Goal: Check status

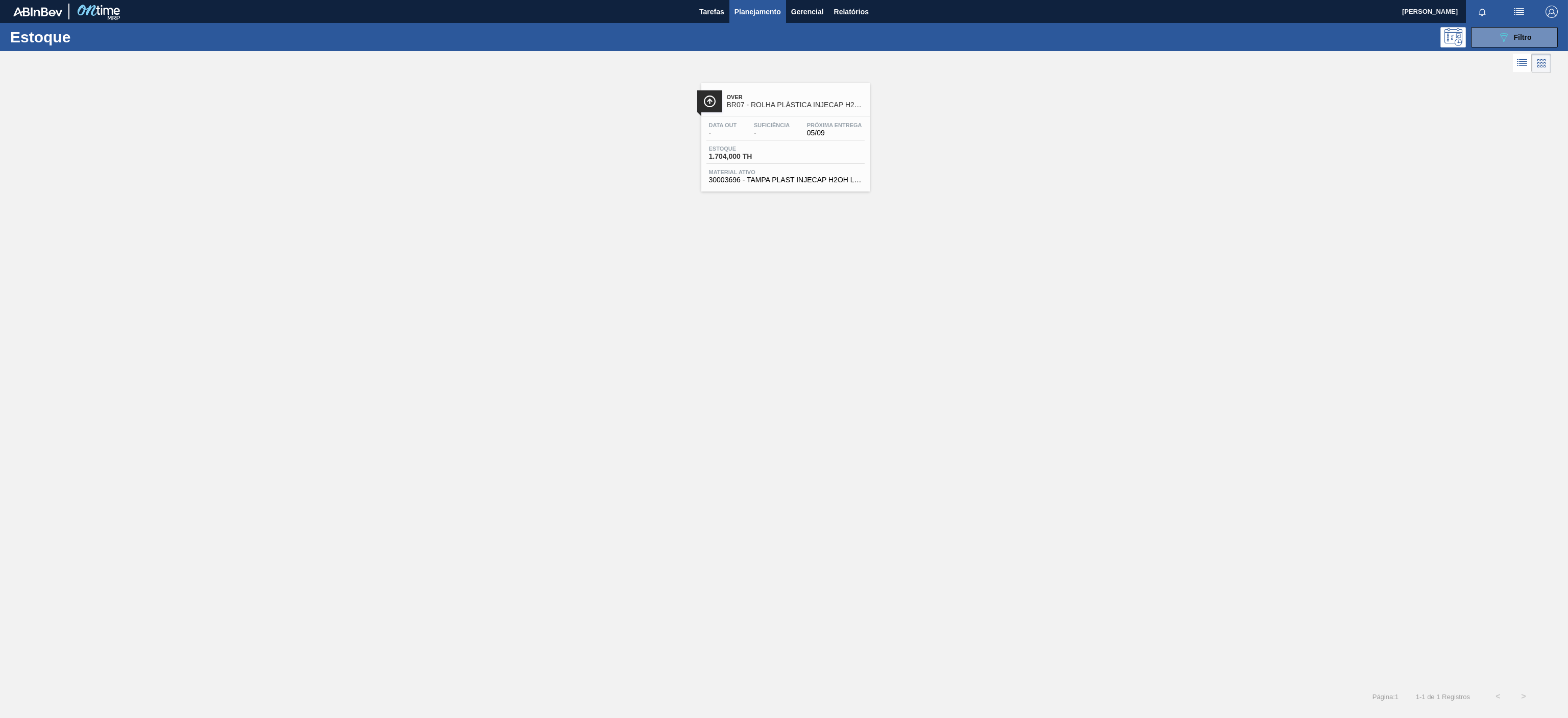
click at [825, 122] on span "Próxima Entrega" at bounding box center [834, 125] width 55 height 6
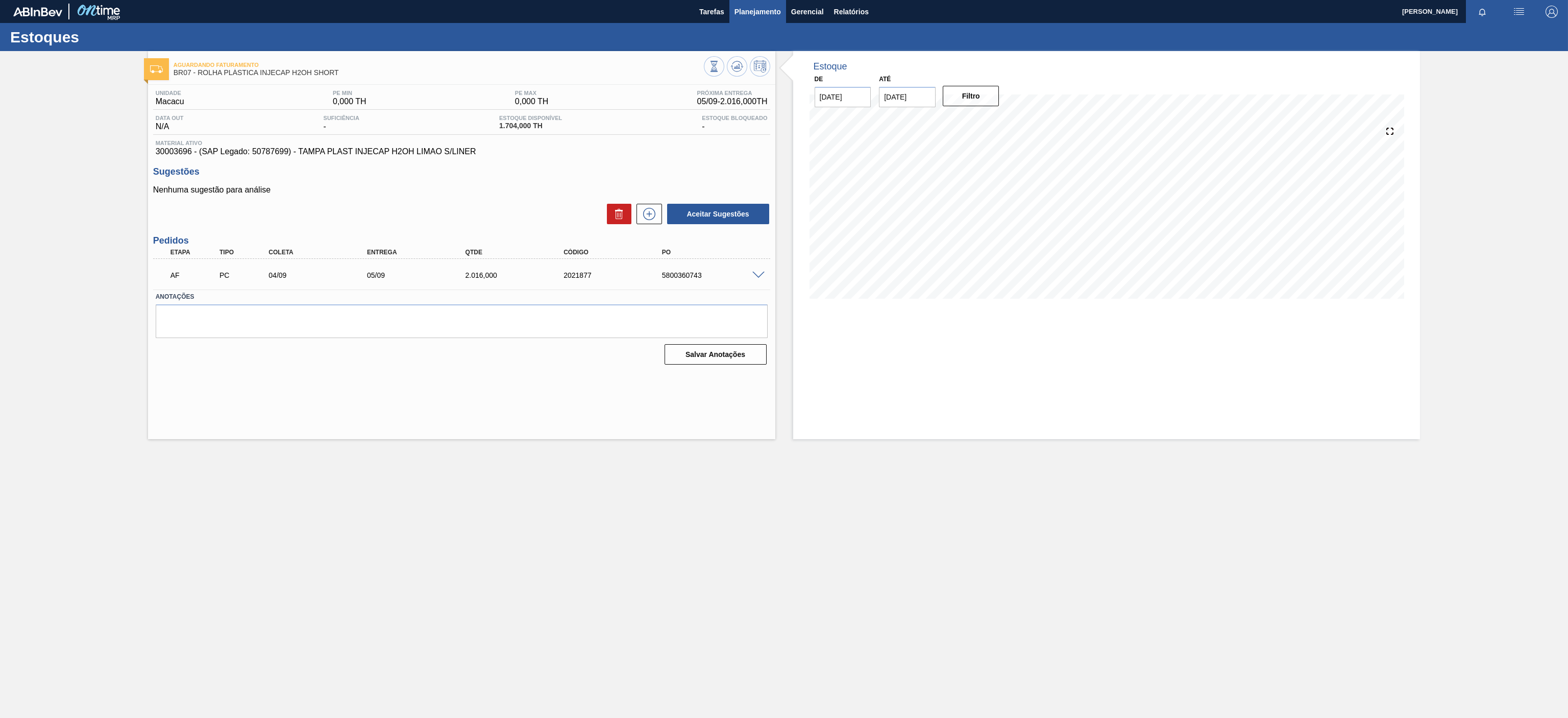
click at [762, 17] on span "Planejamento" at bounding box center [757, 11] width 47 height 12
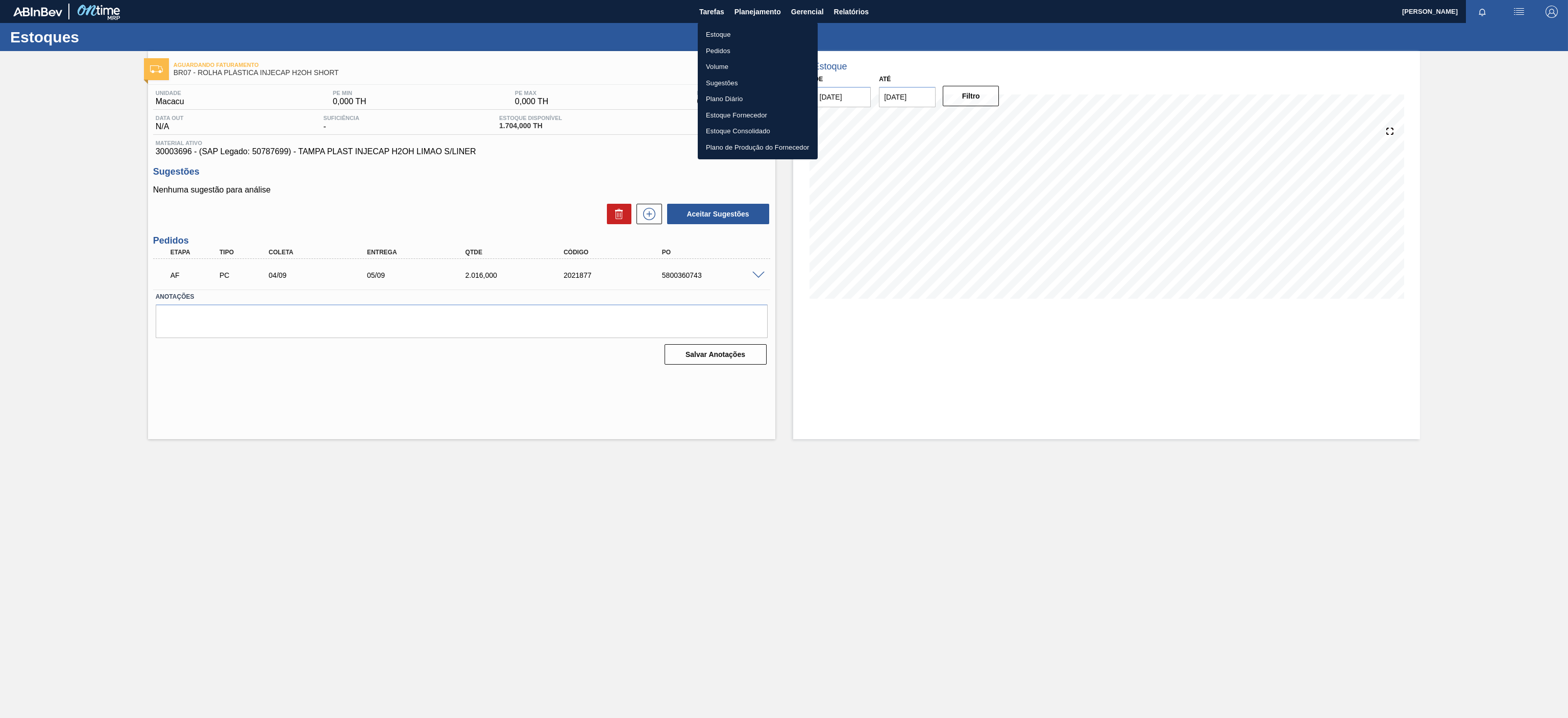
click at [718, 37] on li "Estoque" at bounding box center [757, 34] width 120 height 16
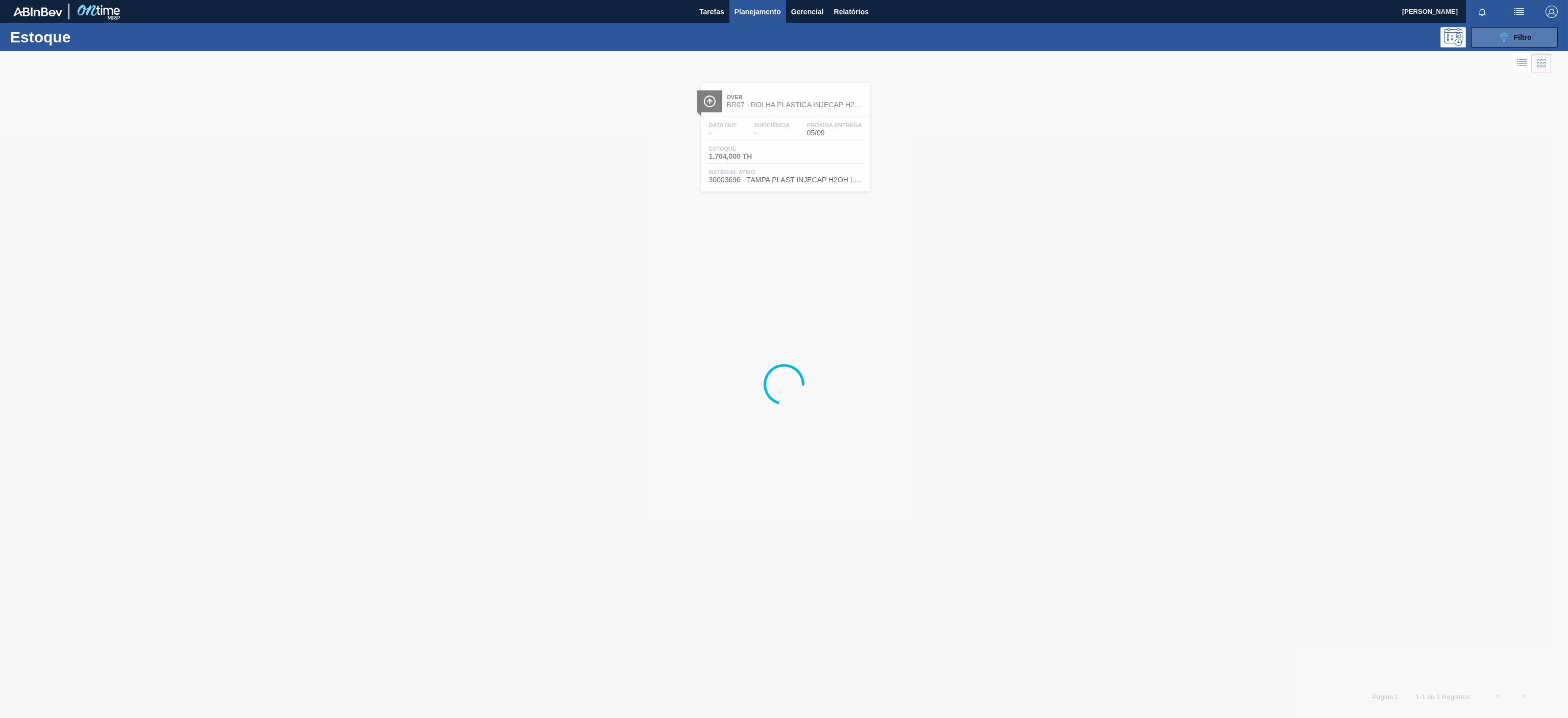
click at [1514, 36] on span "Filtro" at bounding box center [1522, 37] width 18 height 8
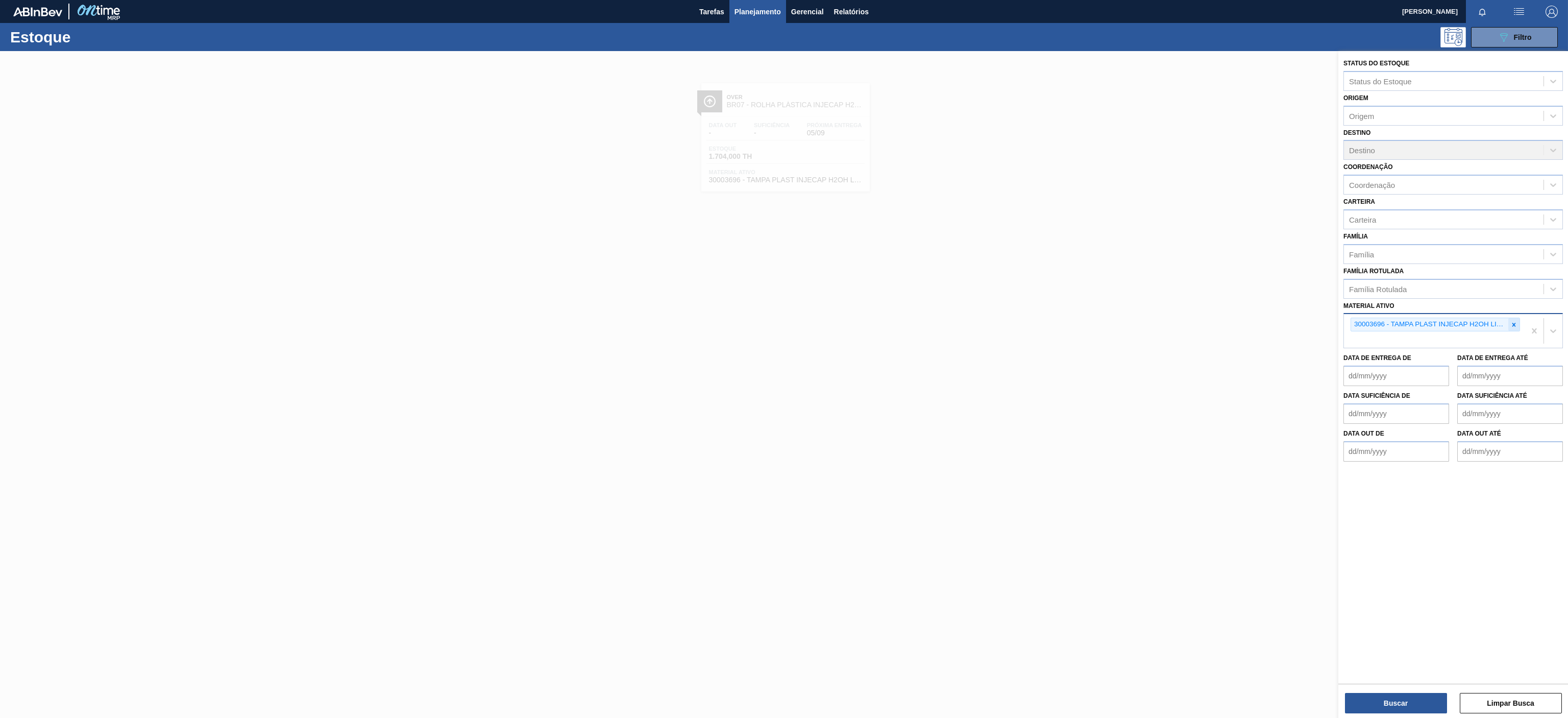
click at [1516, 328] on icon at bounding box center [1513, 325] width 7 height 7
paste ativo "30003821"
type ativo "30003821"
click at [1402, 352] on div "30003821 - FILME CONTR. 390X60 GCA 350ML NIV22" at bounding box center [1453, 348] width 219 height 19
click at [1395, 703] on button "Buscar" at bounding box center [1396, 703] width 102 height 21
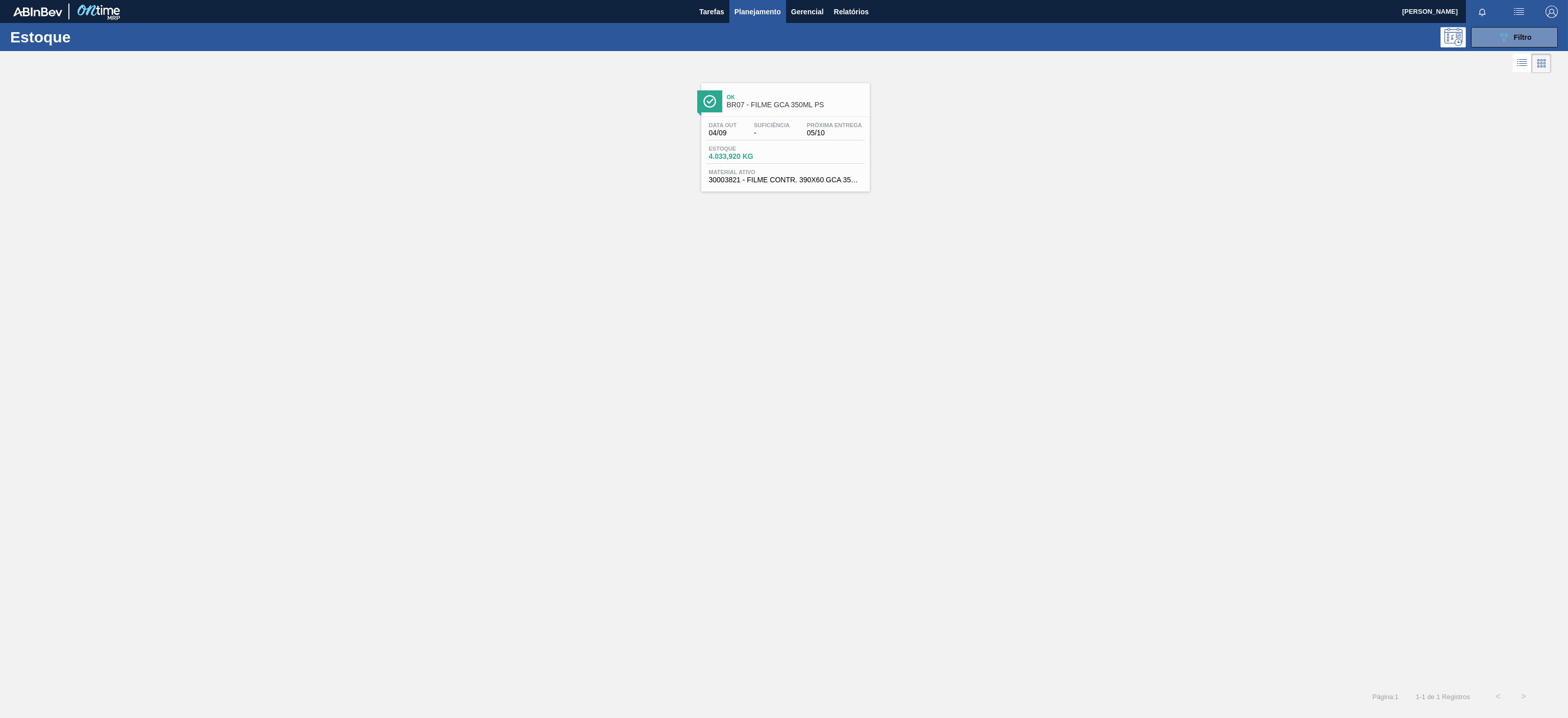
click at [821, 119] on div "Data out 04/09 Suficiência - Próxima Entrega 05/10 Estoque 4.033,920 KG Materia…" at bounding box center [786, 151] width 169 height 70
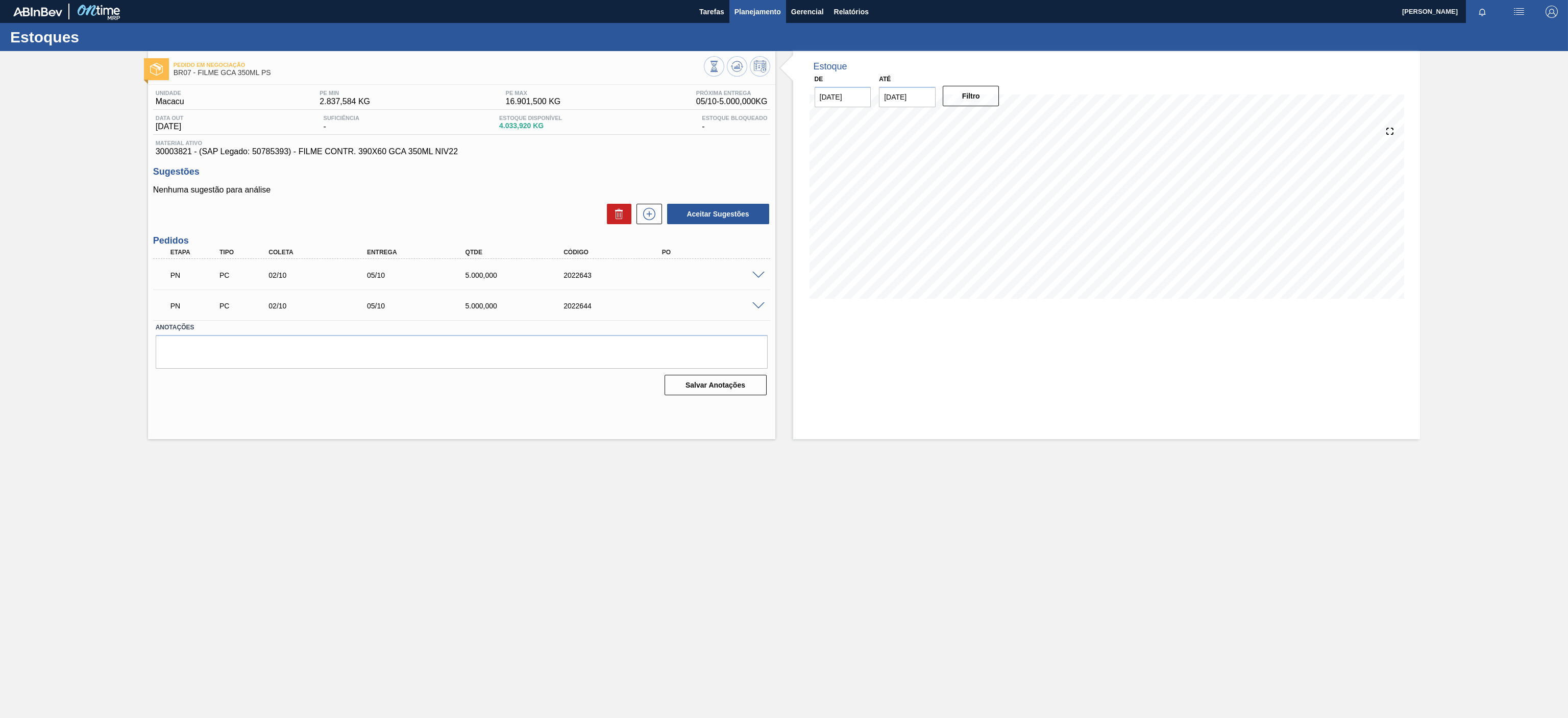
click at [756, 18] on button "Planejamento" at bounding box center [757, 11] width 56 height 23
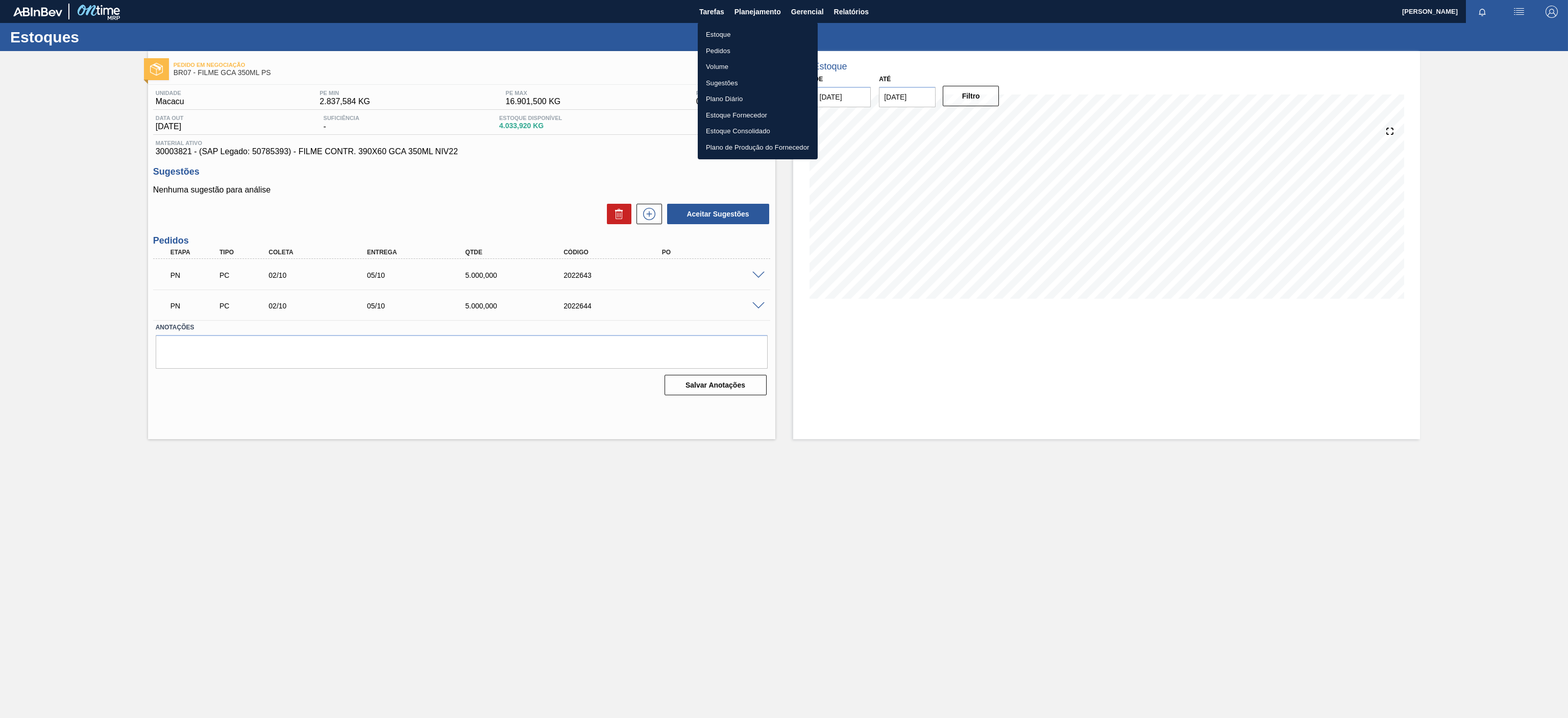
click at [702, 31] on li "Estoque" at bounding box center [757, 34] width 120 height 16
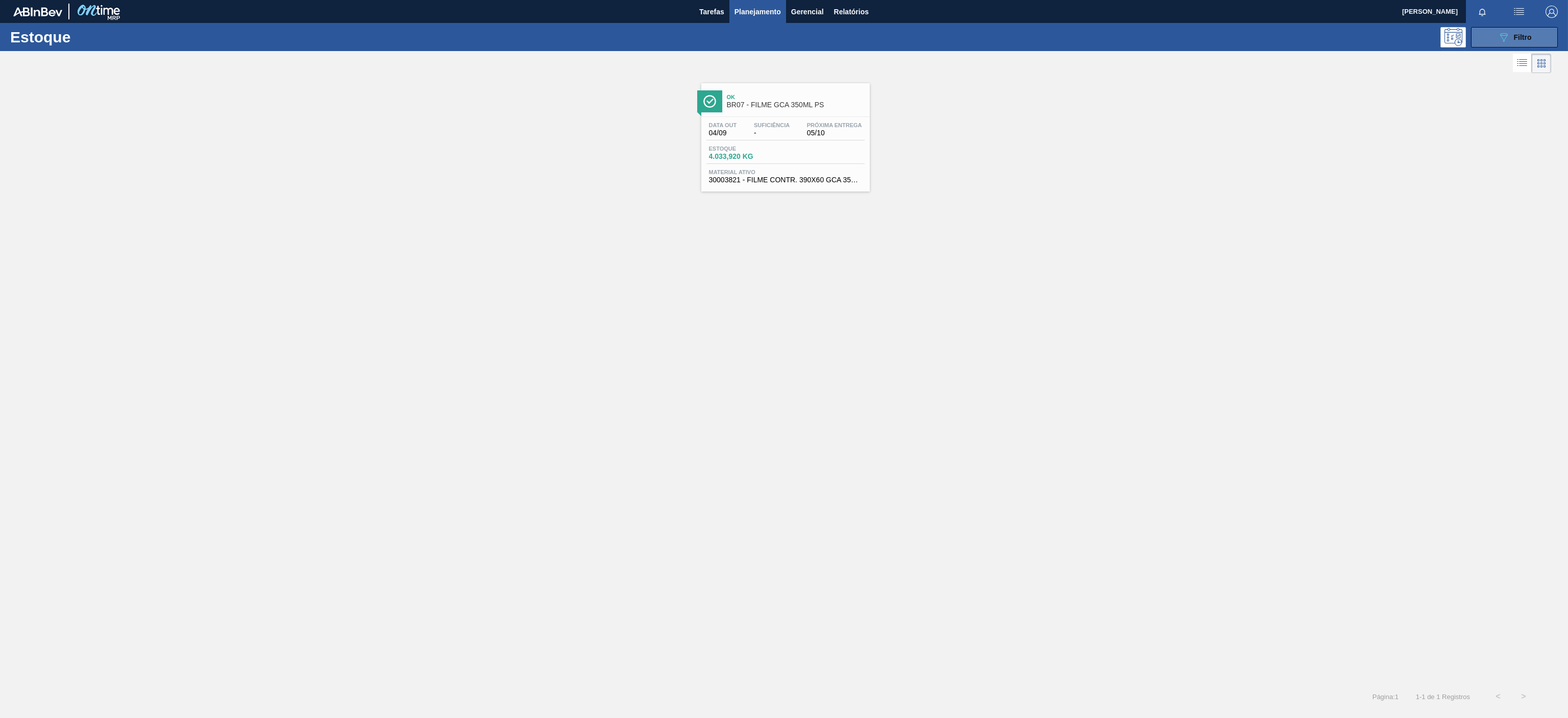
click at [1522, 40] on span "Filtro" at bounding box center [1522, 37] width 18 height 8
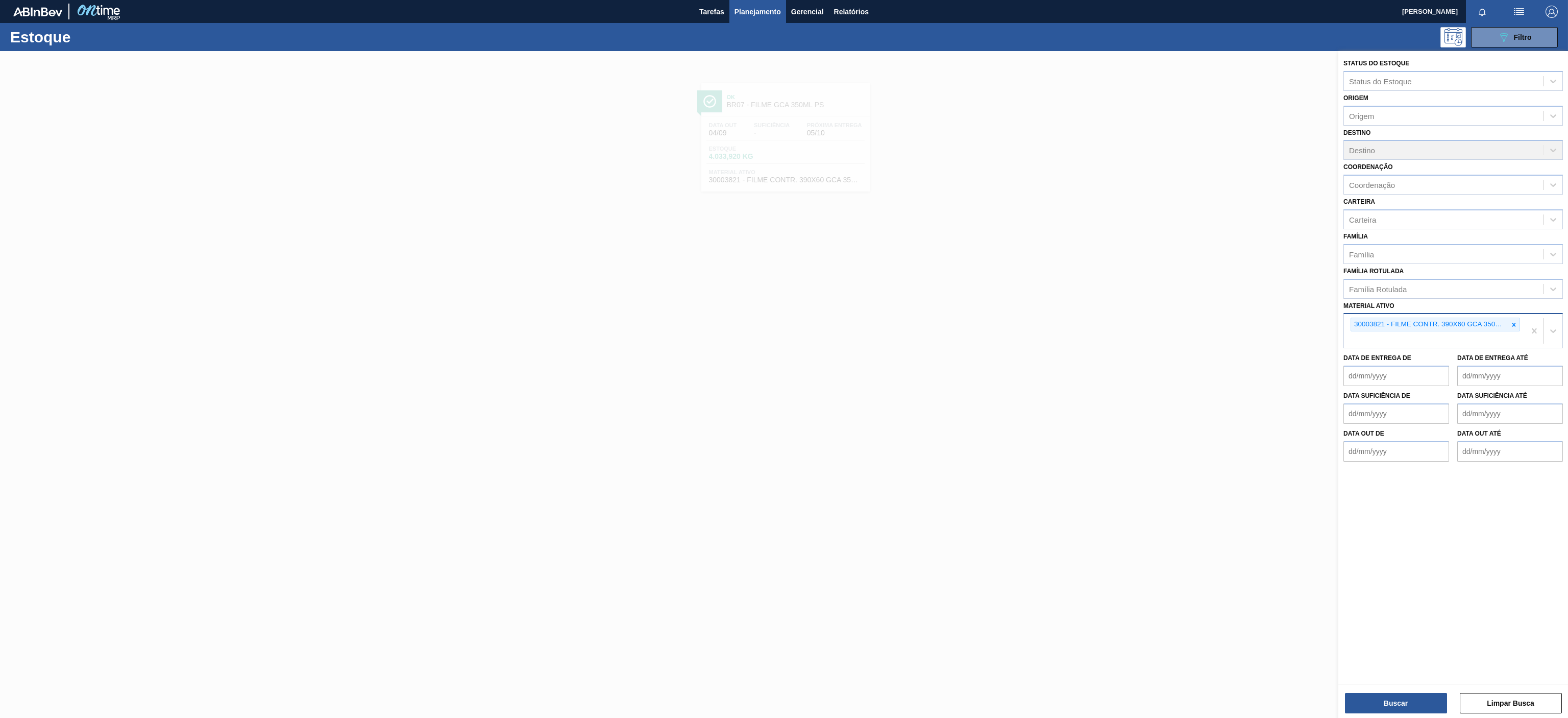
drag, startPoint x: 1507, startPoint y: 328, endPoint x: 1513, endPoint y: 328, distance: 6.0
click at [1513, 328] on div at bounding box center [1514, 325] width 11 height 13
paste ativo "30031679"
type ativo "30031679"
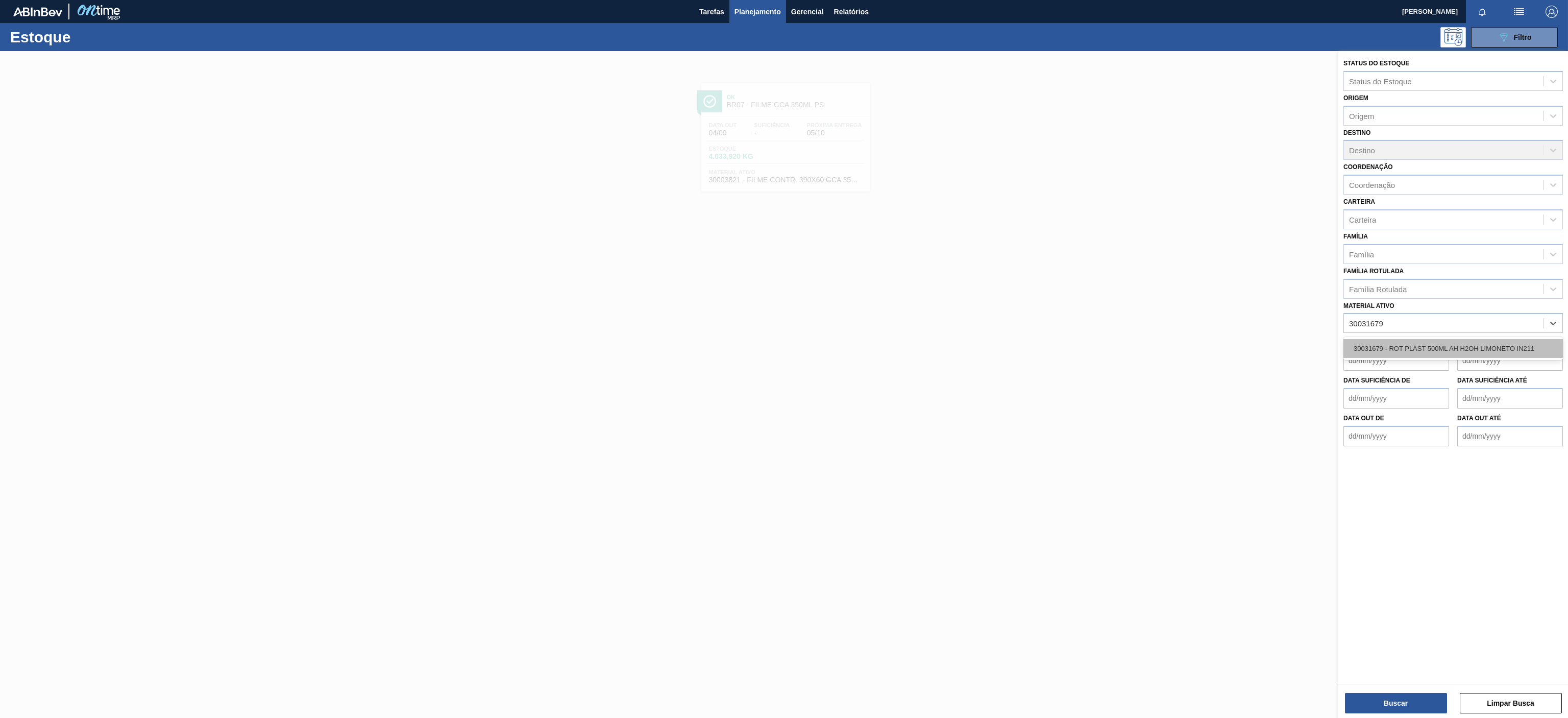
click at [1398, 346] on div "30031679 - ROT PLAST 500ML AH H2OH LIMONETO IN211" at bounding box center [1453, 348] width 219 height 19
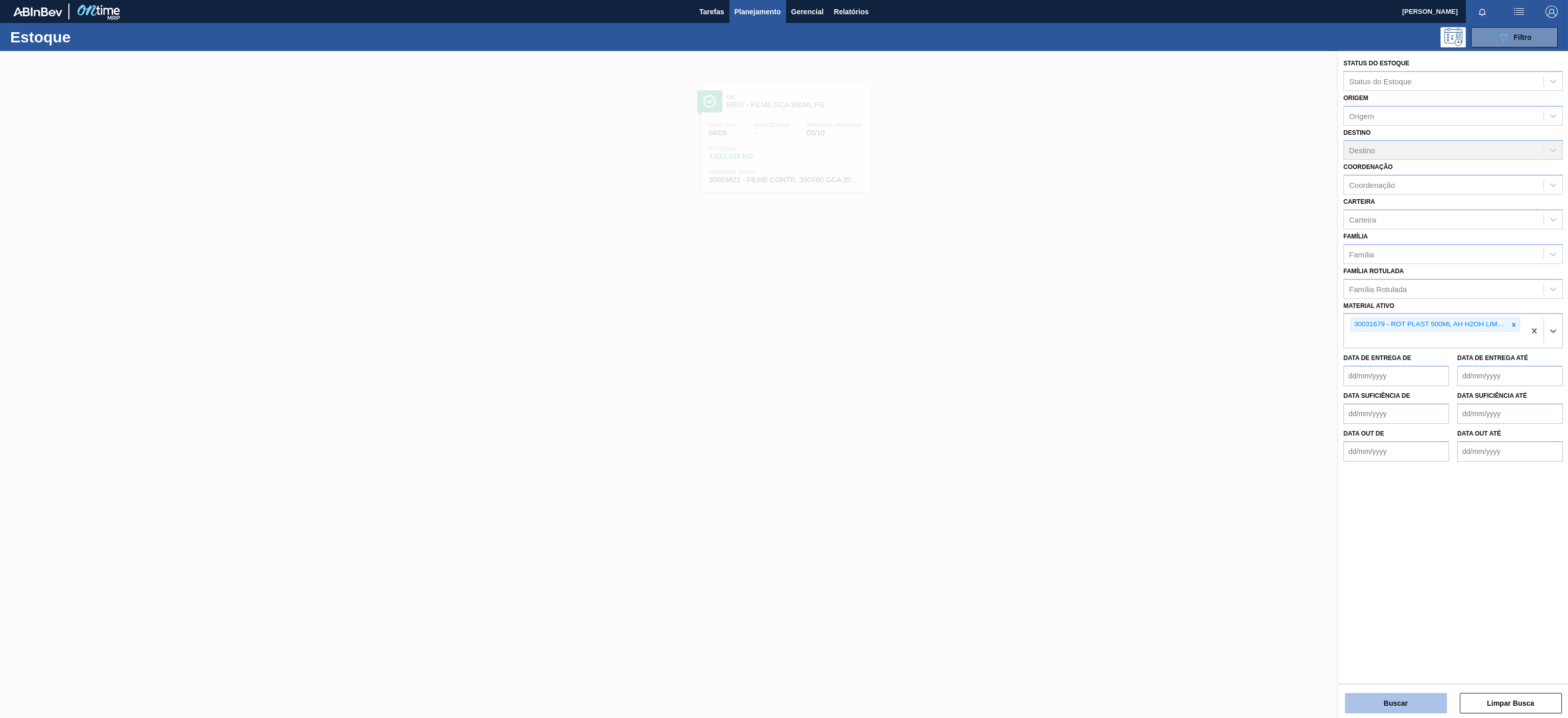
click at [1398, 702] on button "Buscar" at bounding box center [1396, 703] width 102 height 21
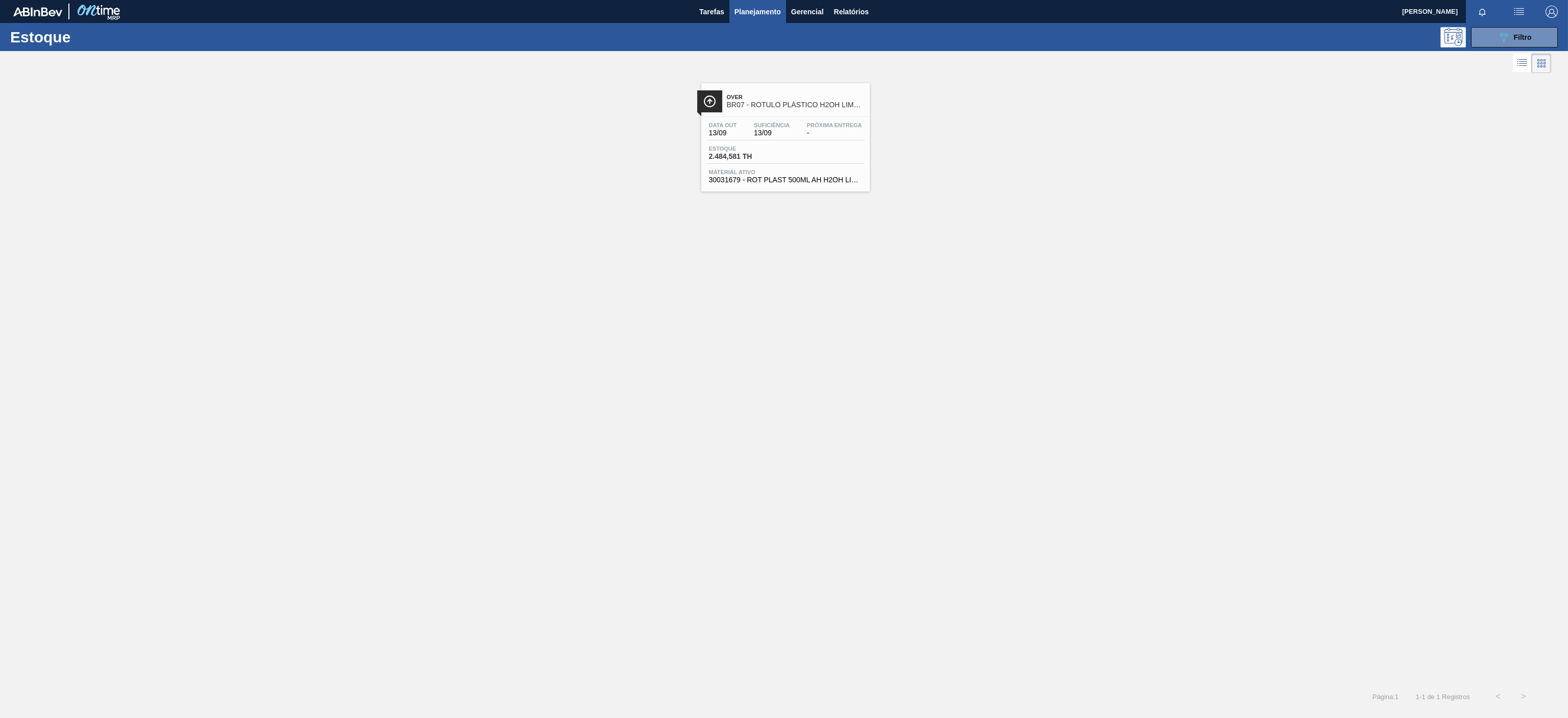
click at [782, 127] on span "Suficiência" at bounding box center [772, 125] width 36 height 6
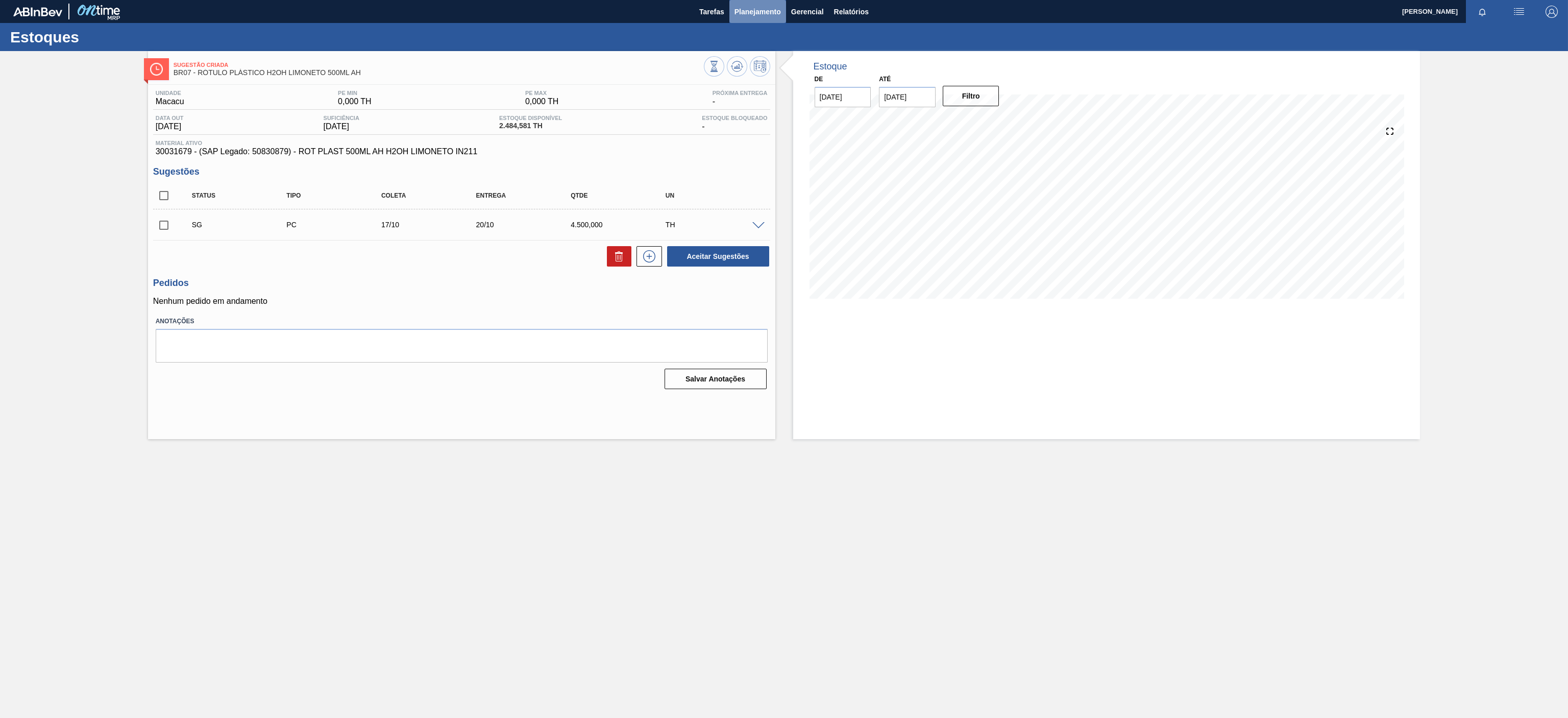
click at [757, 13] on span "Planejamento" at bounding box center [757, 11] width 47 height 12
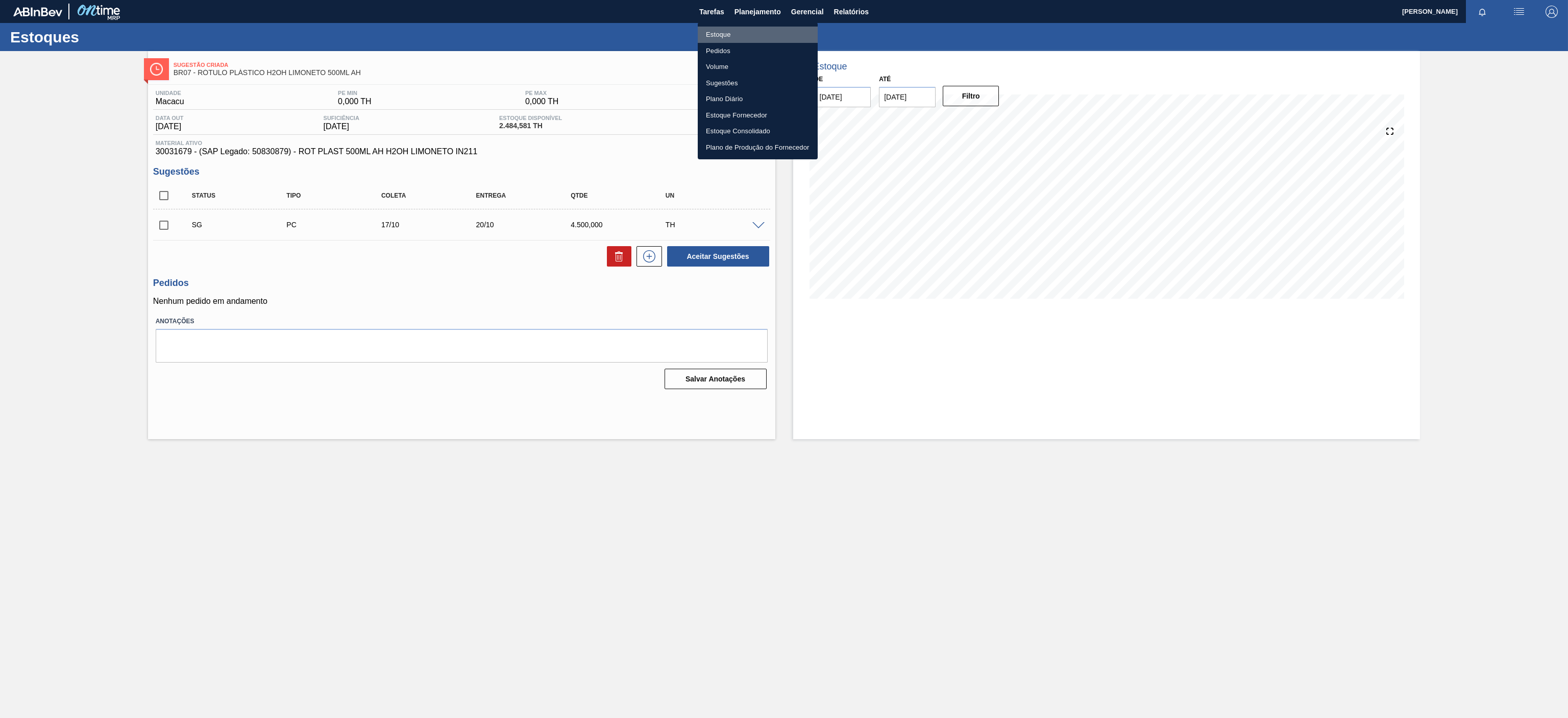
click at [718, 31] on li "Estoque" at bounding box center [757, 34] width 120 height 16
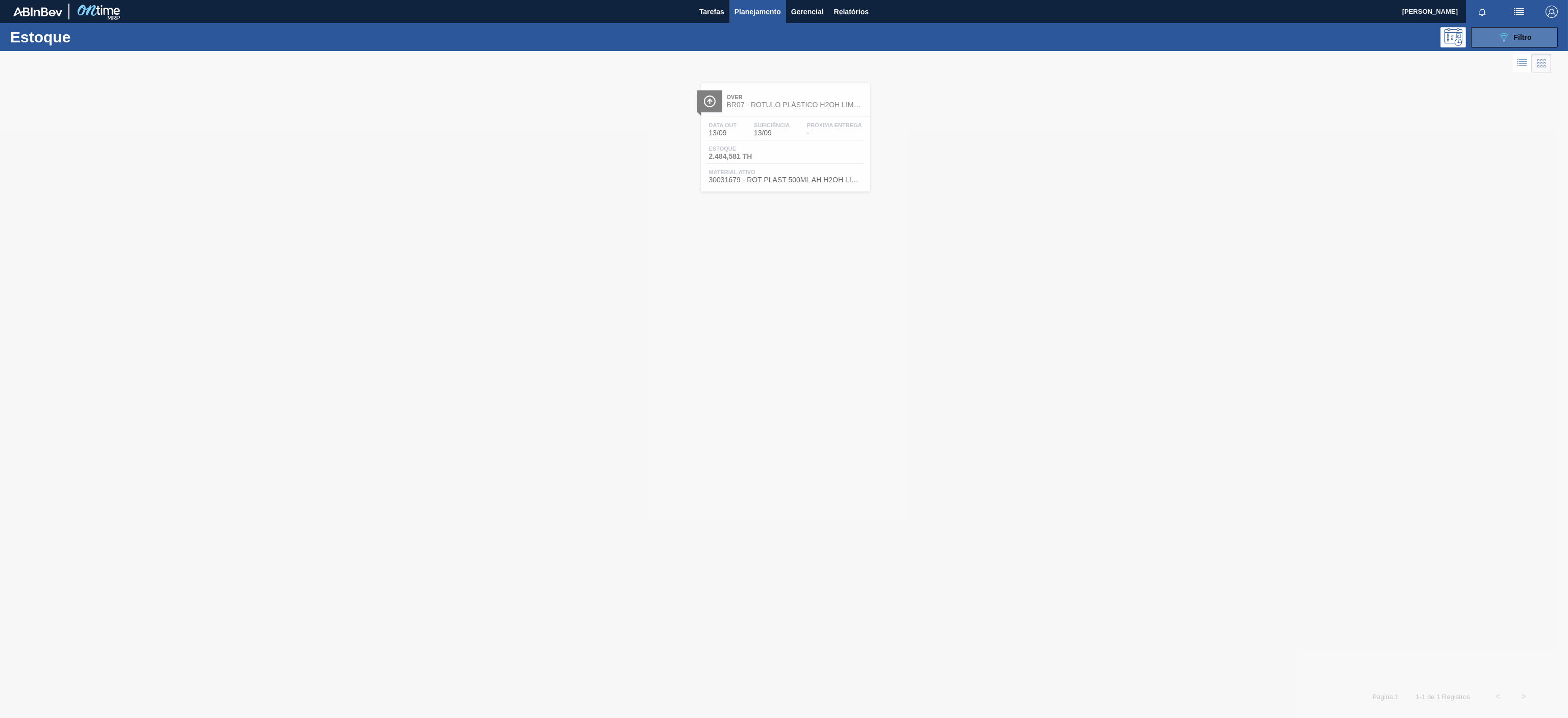
click at [1515, 36] on span "Filtro" at bounding box center [1522, 37] width 18 height 8
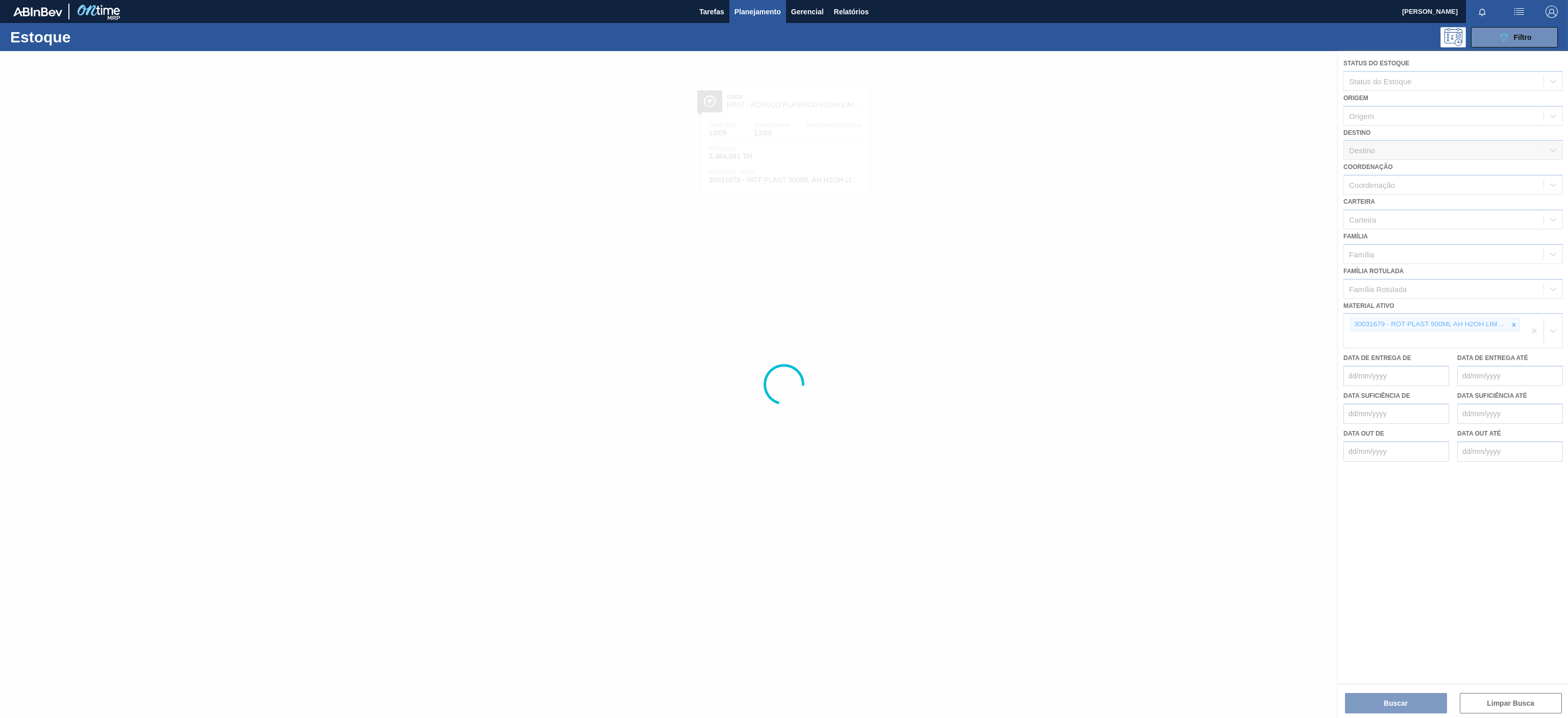
click at [1514, 332] on div at bounding box center [784, 384] width 1568 height 667
click at [1507, 322] on div at bounding box center [784, 384] width 1568 height 667
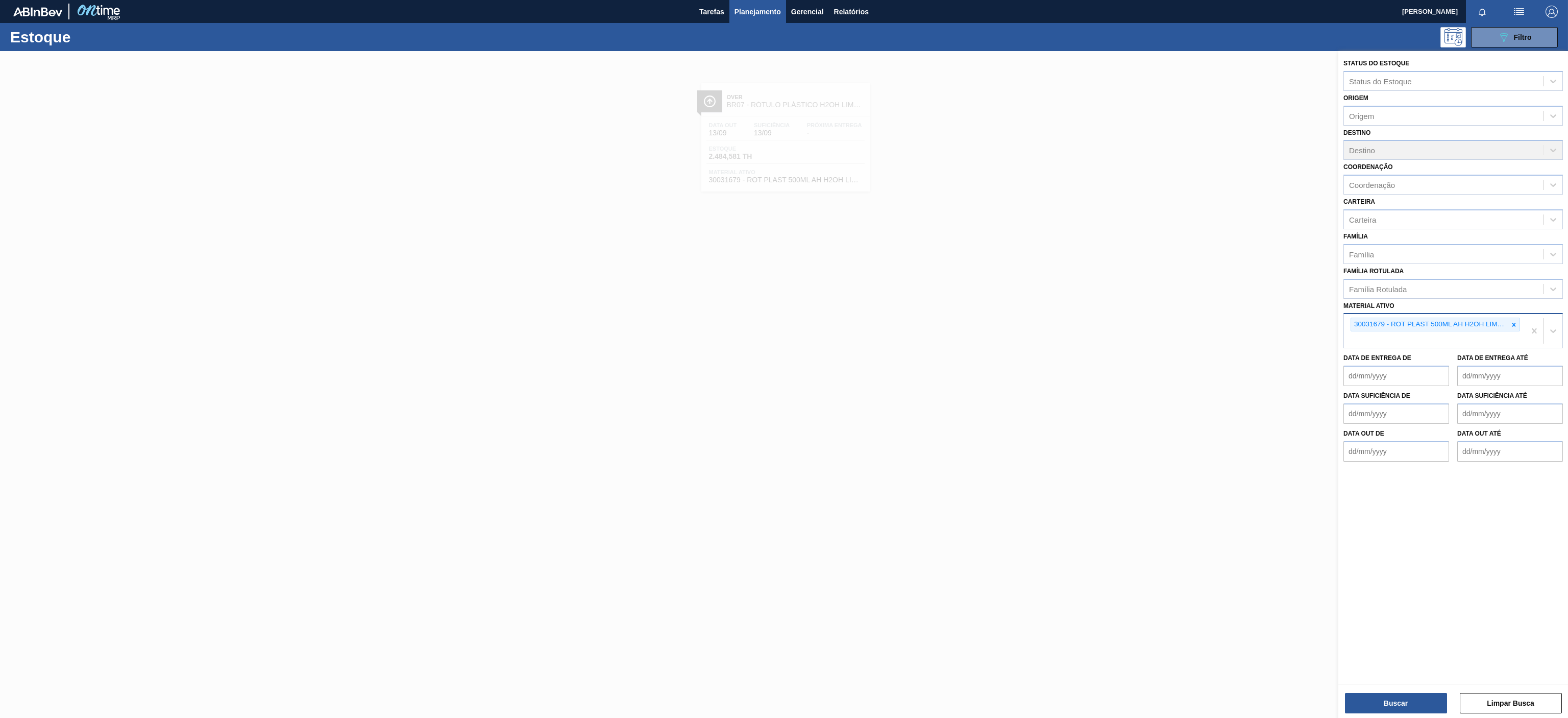
click at [1515, 328] on icon at bounding box center [1513, 325] width 7 height 7
paste ativo "30003821"
type ativo "30003821"
click at [1413, 349] on div "30003821 - FILME CONTR. 390X60 GCA 350ML NIV22" at bounding box center [1453, 348] width 219 height 19
click at [1401, 703] on button "Buscar" at bounding box center [1396, 703] width 102 height 21
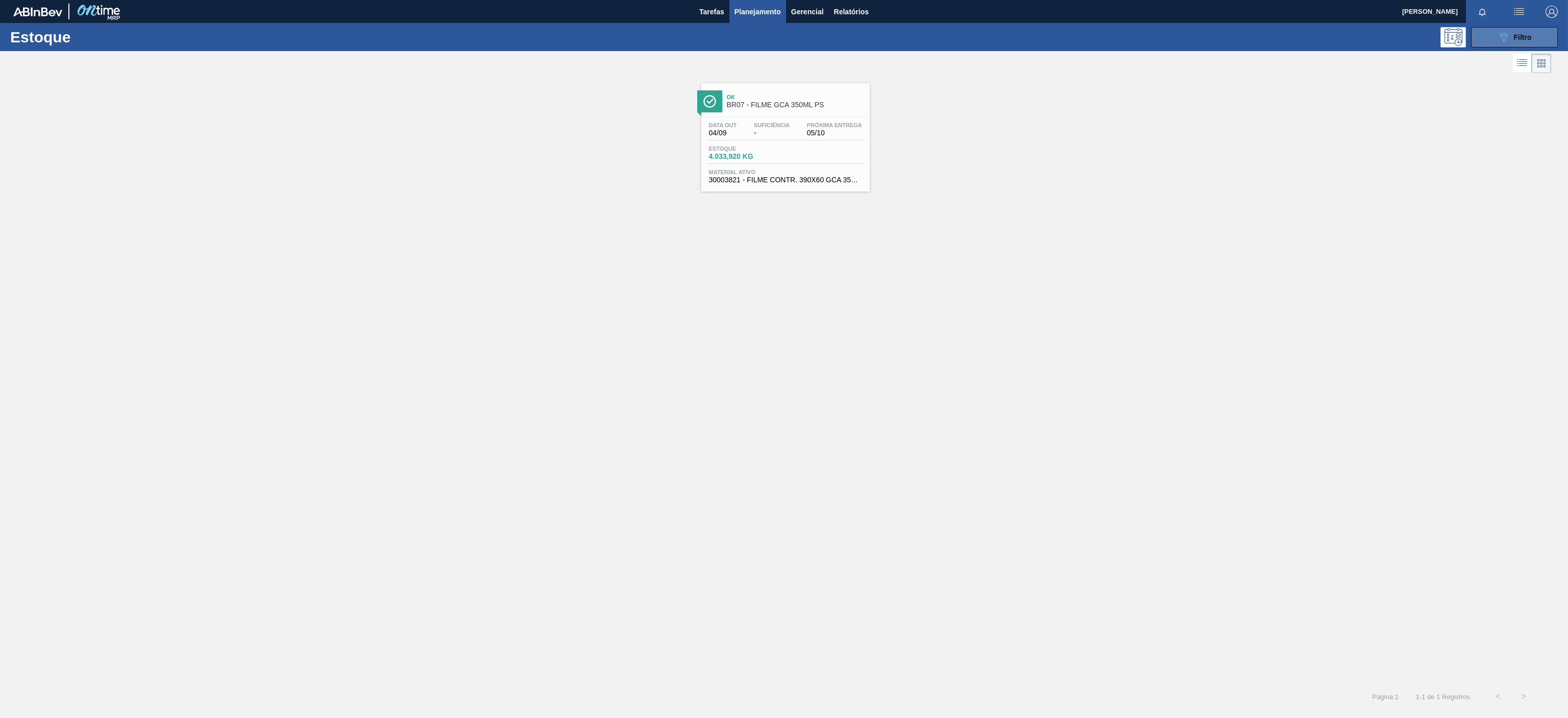
click at [1495, 30] on button "089F7B8B-B2A5-4AFE-B5C0-19BA573D28AC Filtro" at bounding box center [1515, 37] width 87 height 21
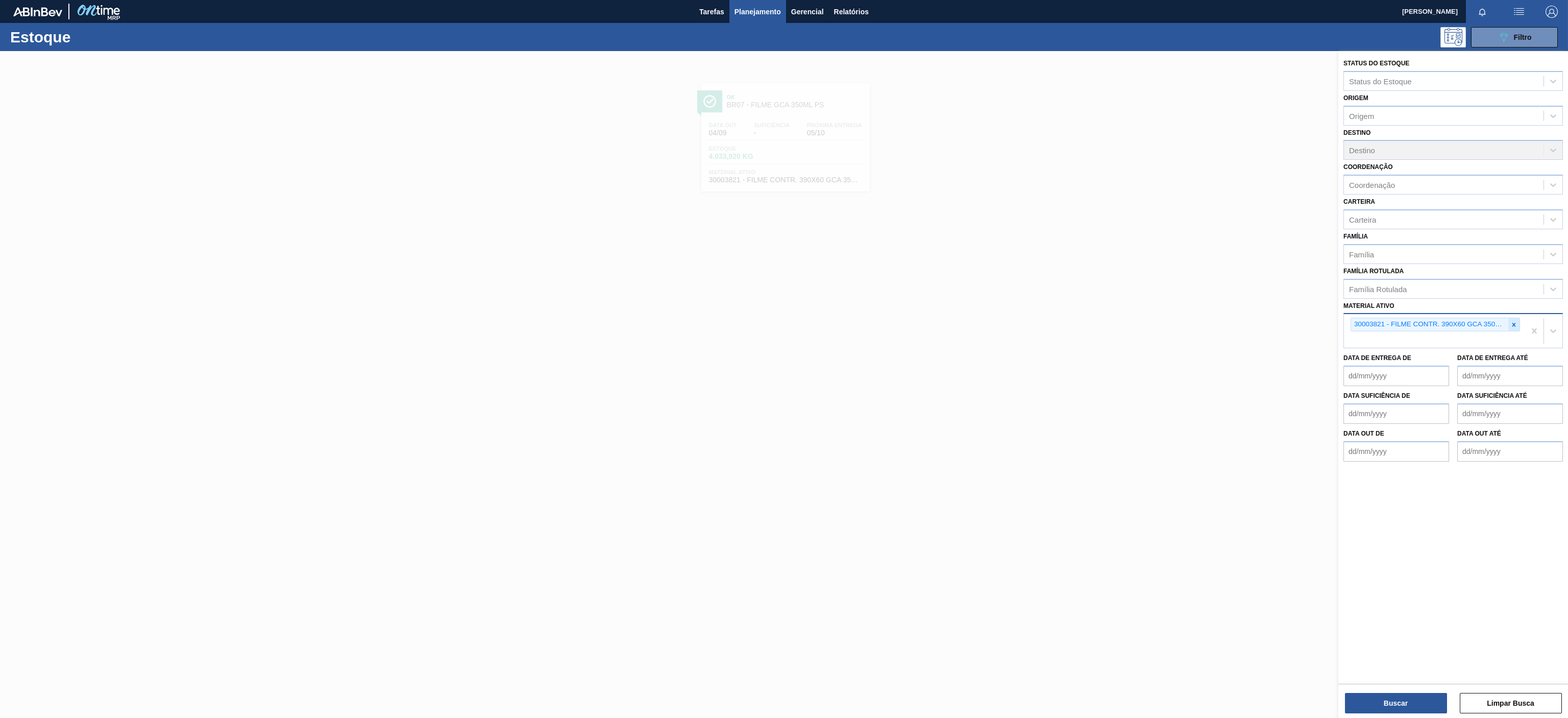
click at [1517, 320] on div at bounding box center [1514, 325] width 11 height 13
paste ativo "30008614"
type ativo "30008614"
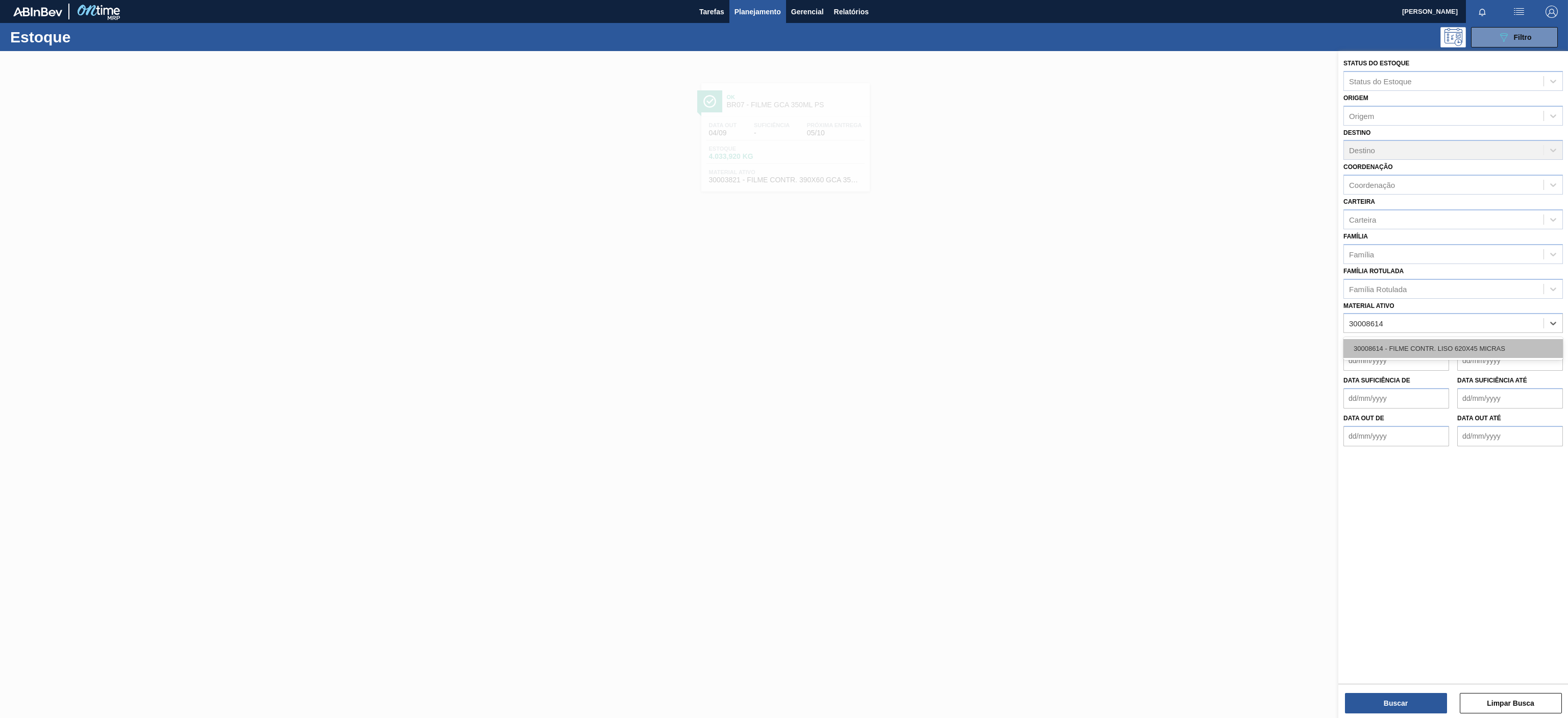
click at [1445, 352] on div "30008614 - FILME CONTR. LISO 620X45 MICRAS" at bounding box center [1453, 348] width 219 height 19
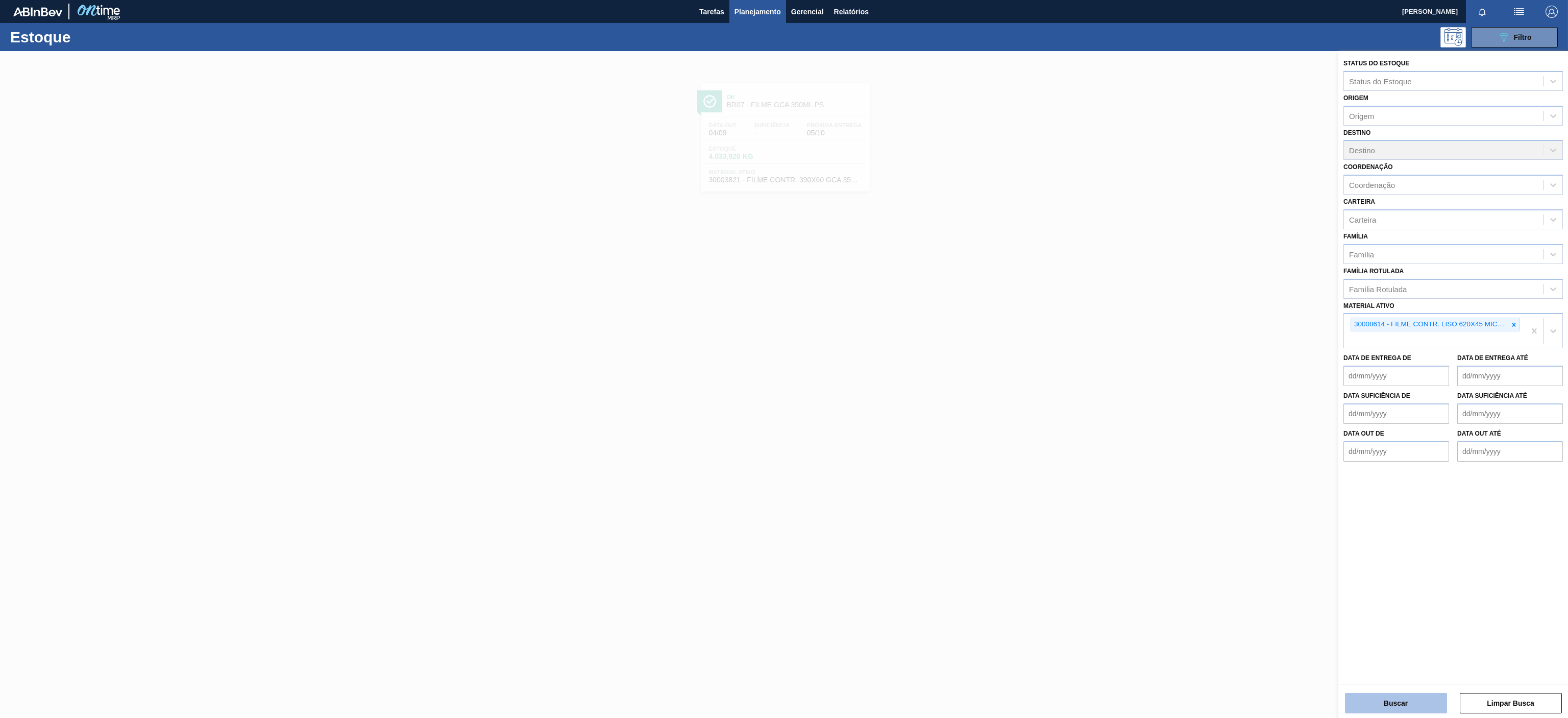
click at [1421, 705] on button "Buscar" at bounding box center [1396, 703] width 102 height 21
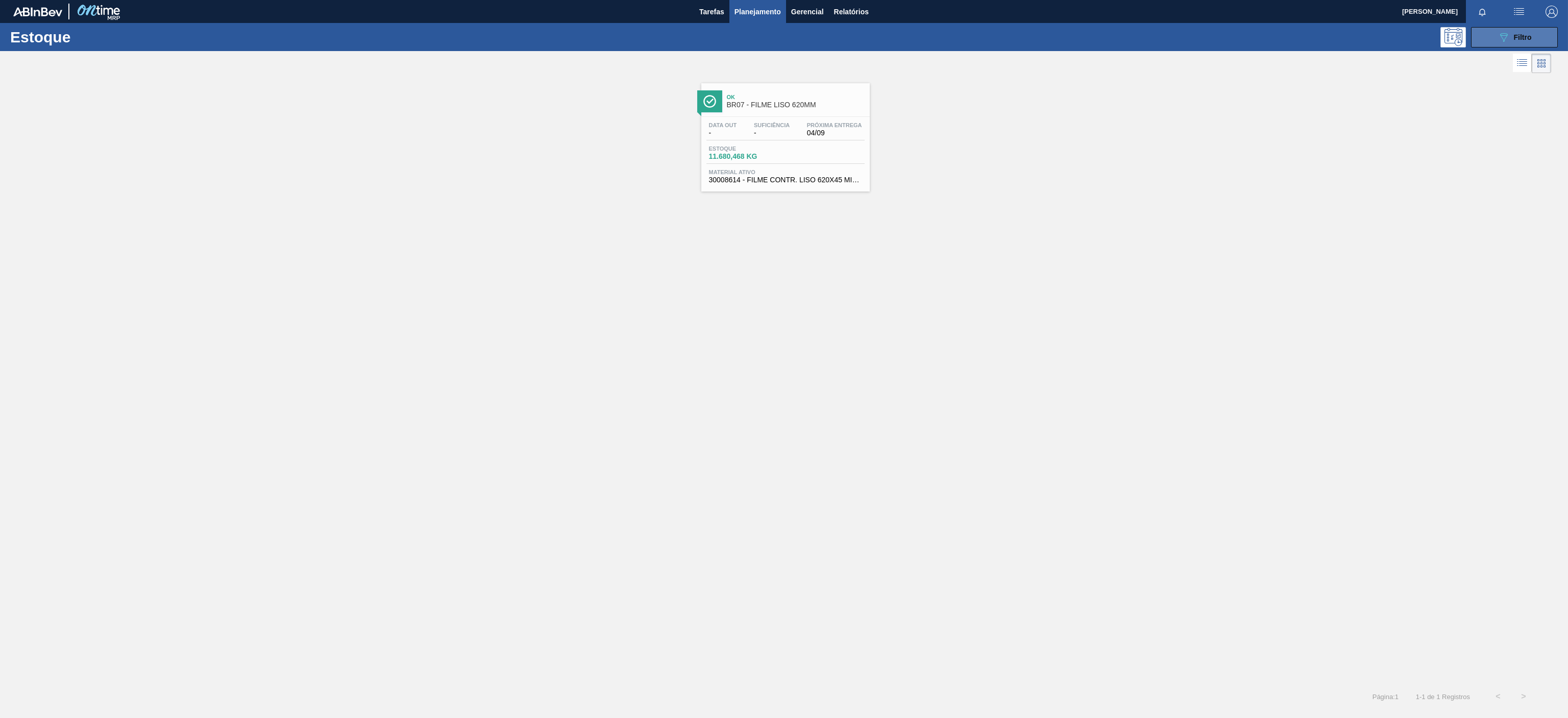
click at [1498, 43] on icon "089F7B8B-B2A5-4AFE-B5C0-19BA573D28AC" at bounding box center [1504, 37] width 12 height 12
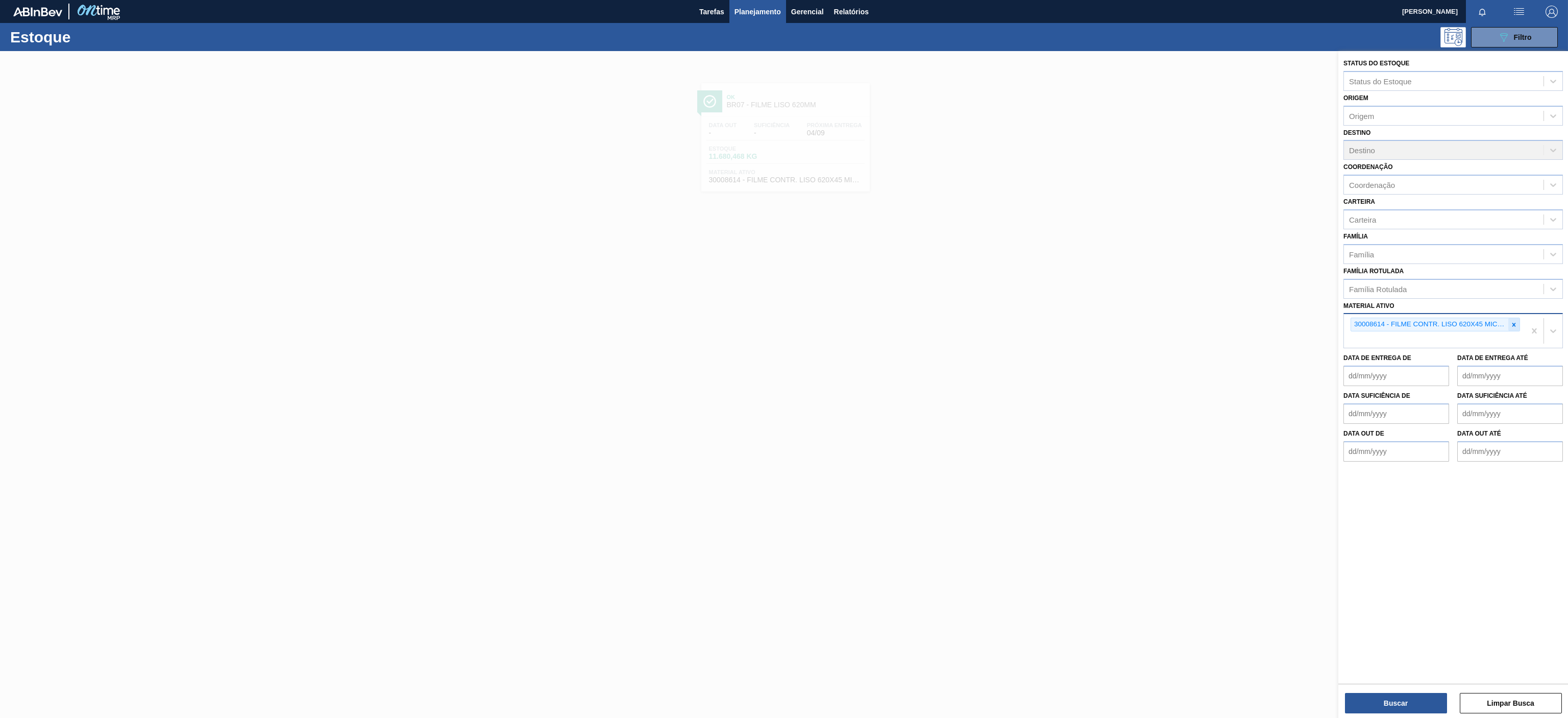
click at [1514, 326] on icon at bounding box center [1513, 325] width 7 height 7
paste ativo "30003014"
type ativo "30003014"
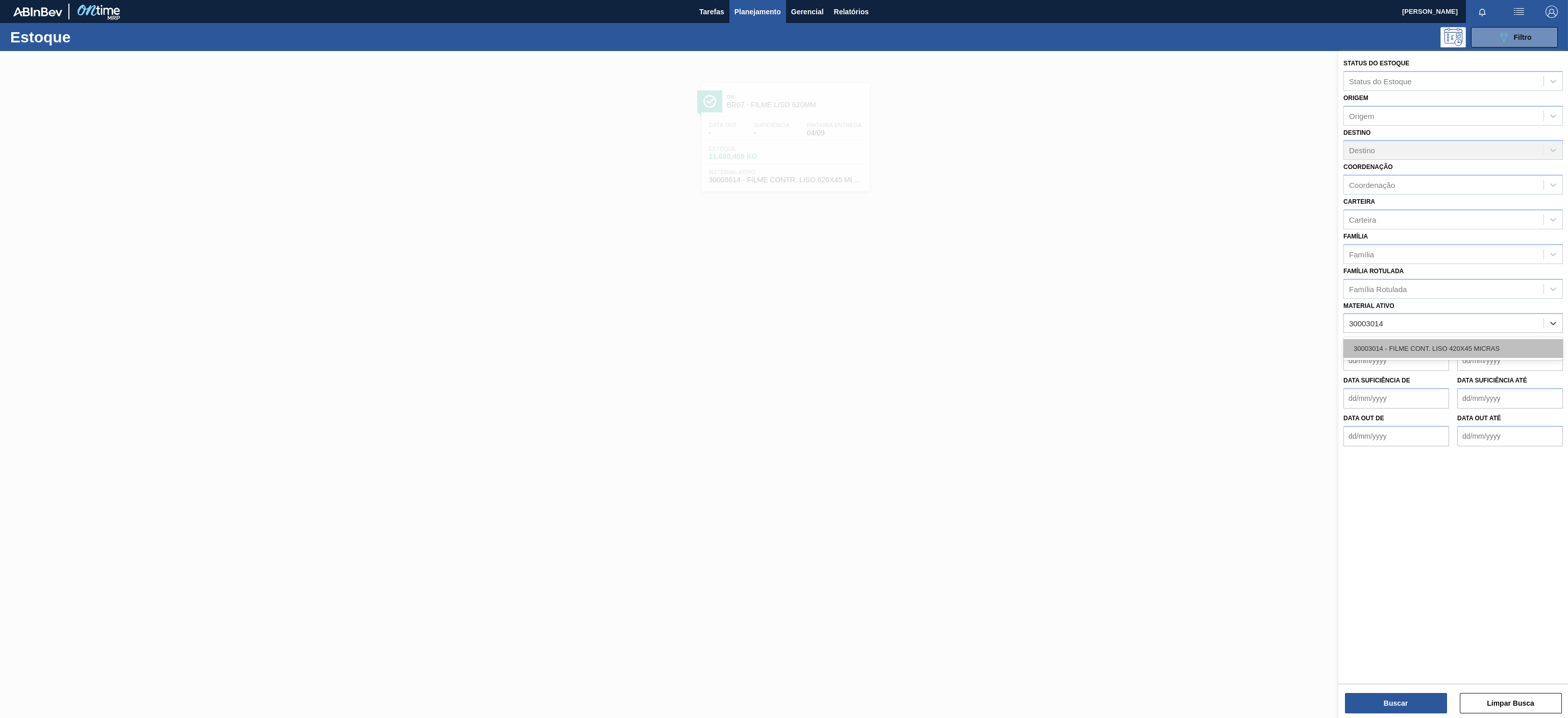
click at [1384, 340] on div "30003014 - FILME CONT. LISO 420X45 MICRAS" at bounding box center [1453, 348] width 219 height 19
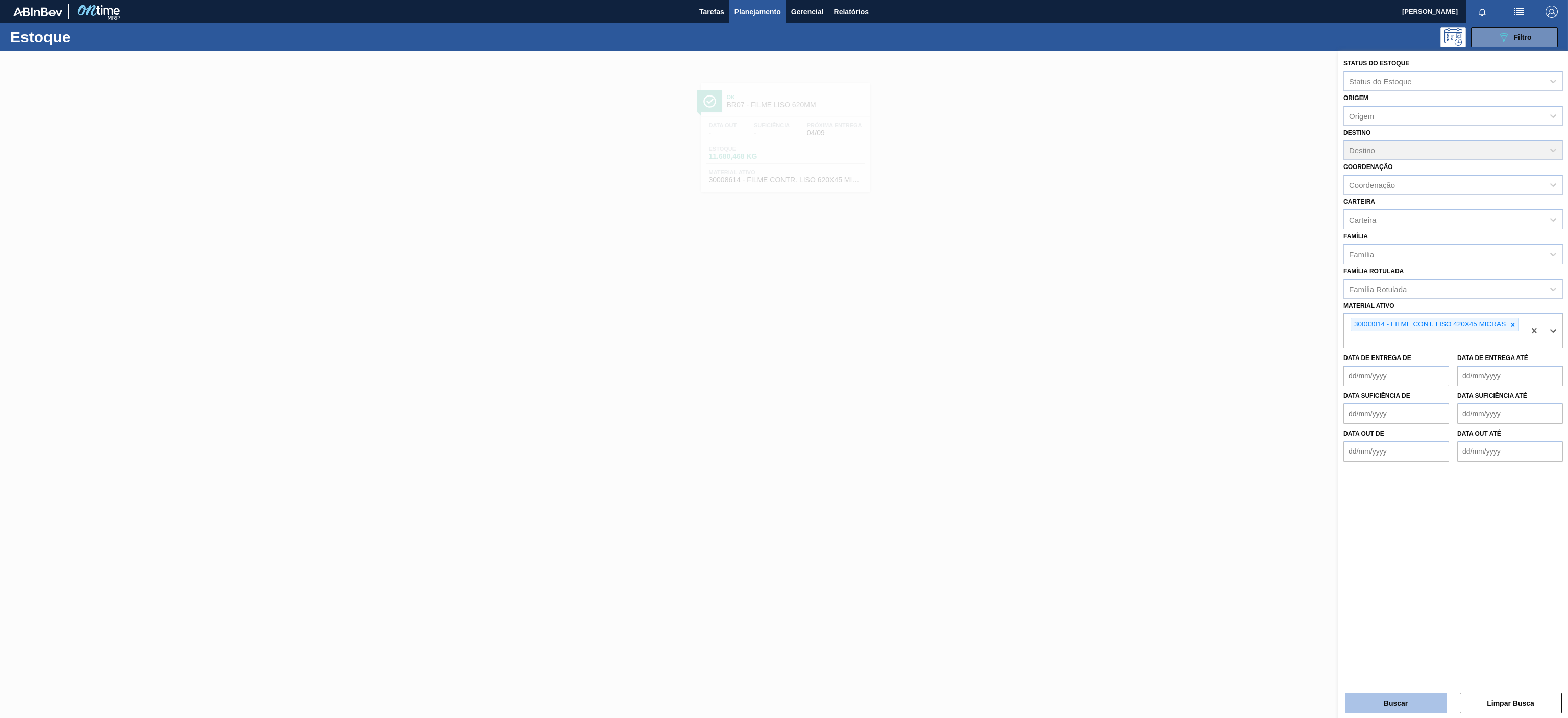
click at [1395, 697] on button "Buscar" at bounding box center [1396, 703] width 102 height 21
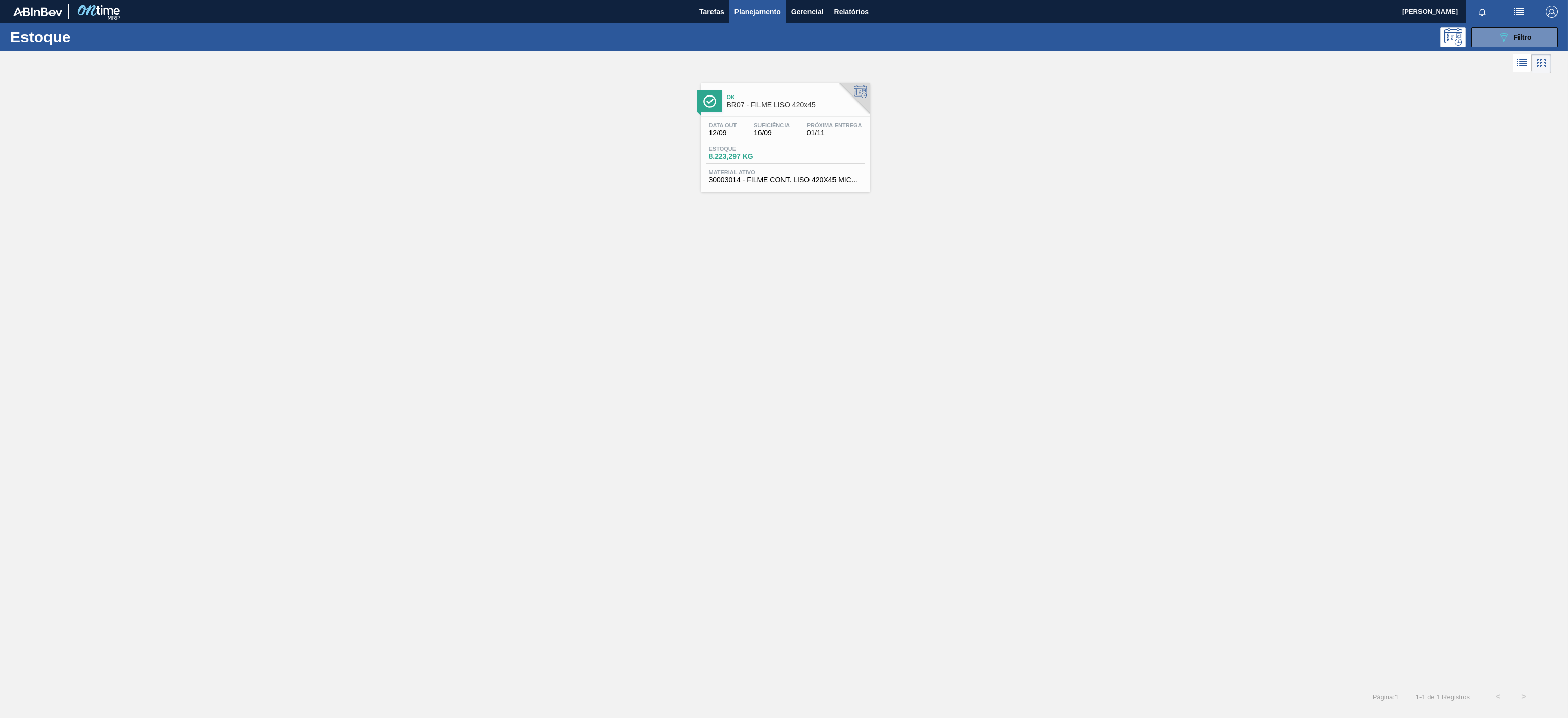
click at [1228, 212] on div "Ok BR07 - FILME LISO 420x45 Data out 12/09 Suficiência 16/09 Próxima Entrega 01…" at bounding box center [784, 380] width 1568 height 608
click at [1495, 37] on button "089F7B8B-B2A5-4AFE-B5C0-19BA573D28AC Filtro" at bounding box center [1515, 37] width 87 height 21
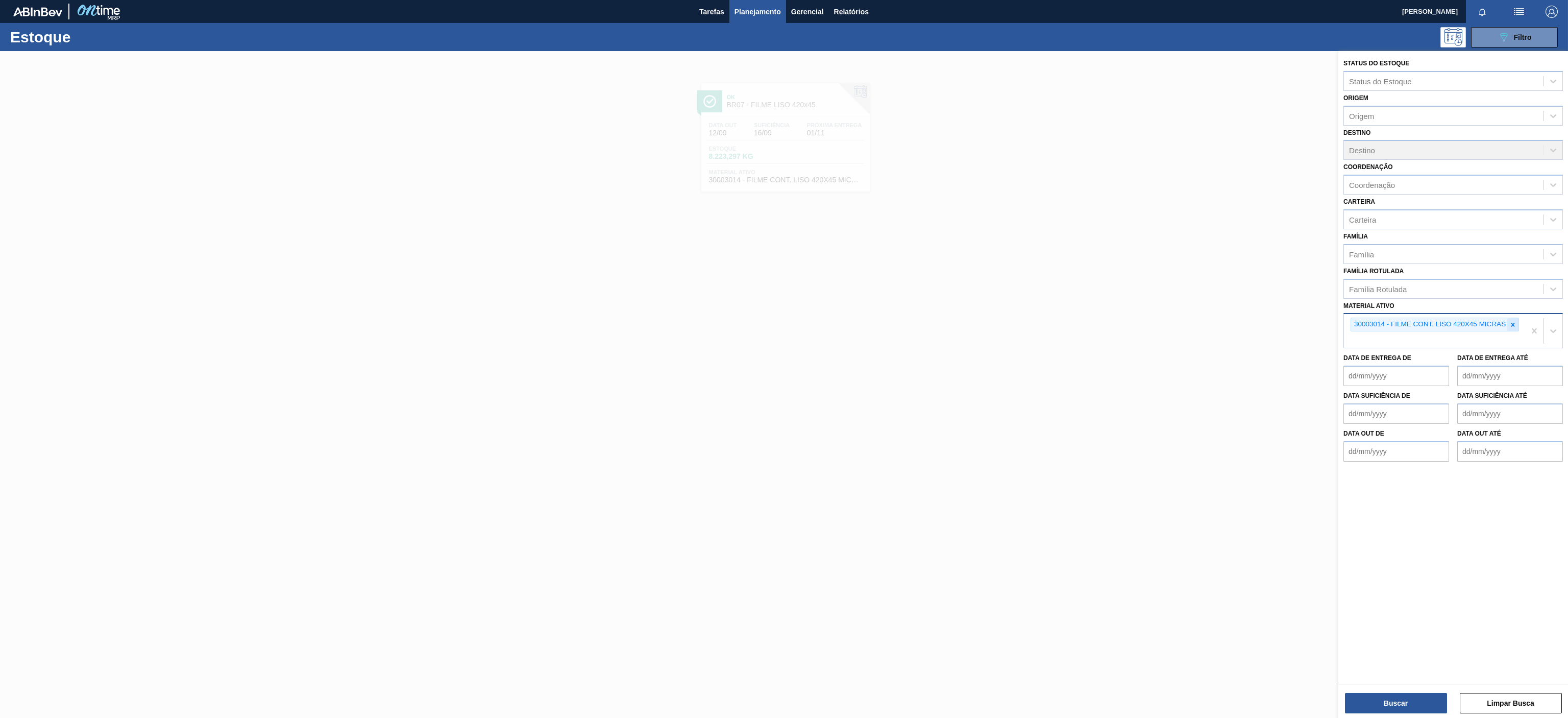
click at [1518, 326] on div at bounding box center [1512, 325] width 11 height 13
paste ativo "30030718"
type ativo "30030718"
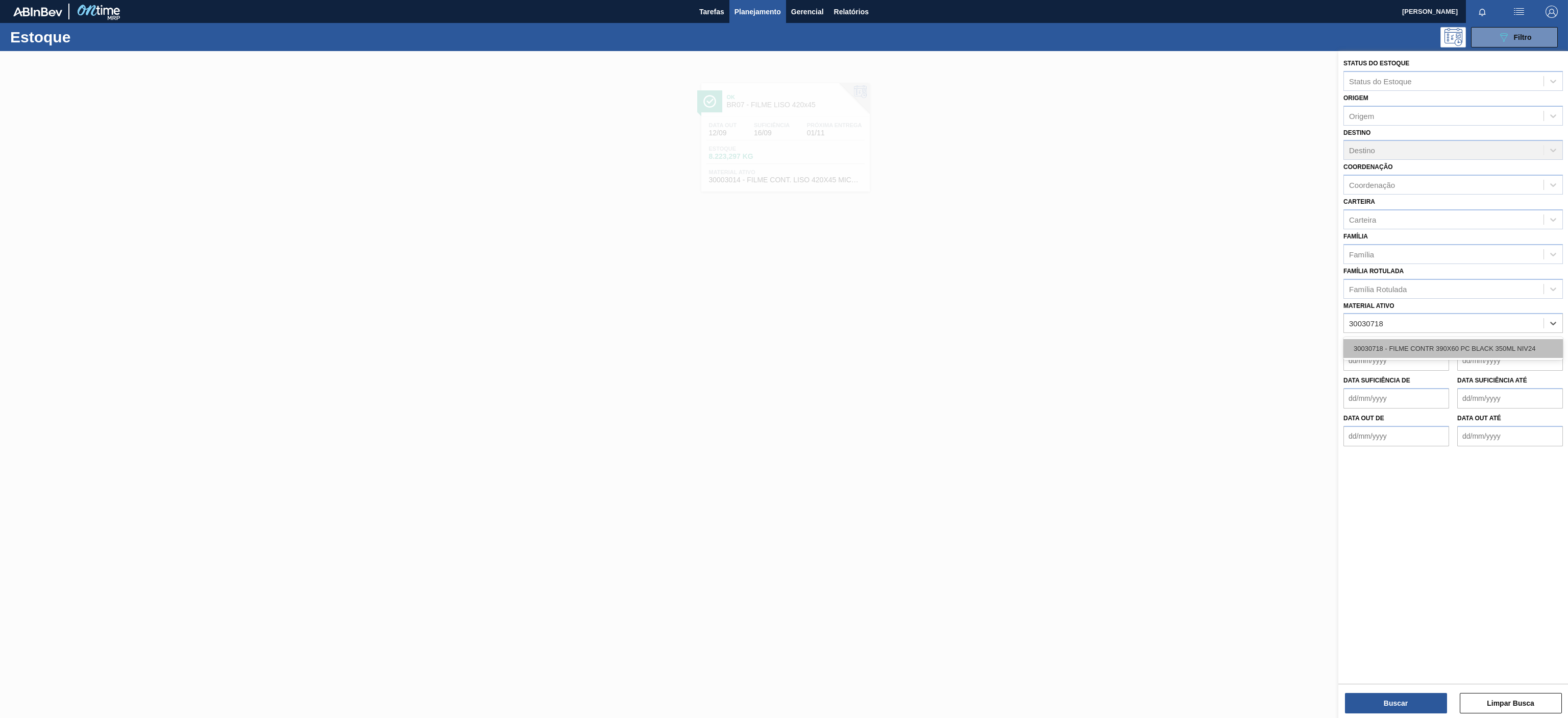
click at [1410, 346] on div "30030718 - FILME CONTR 390X60 PC BLACK 350ML NIV24" at bounding box center [1453, 348] width 219 height 19
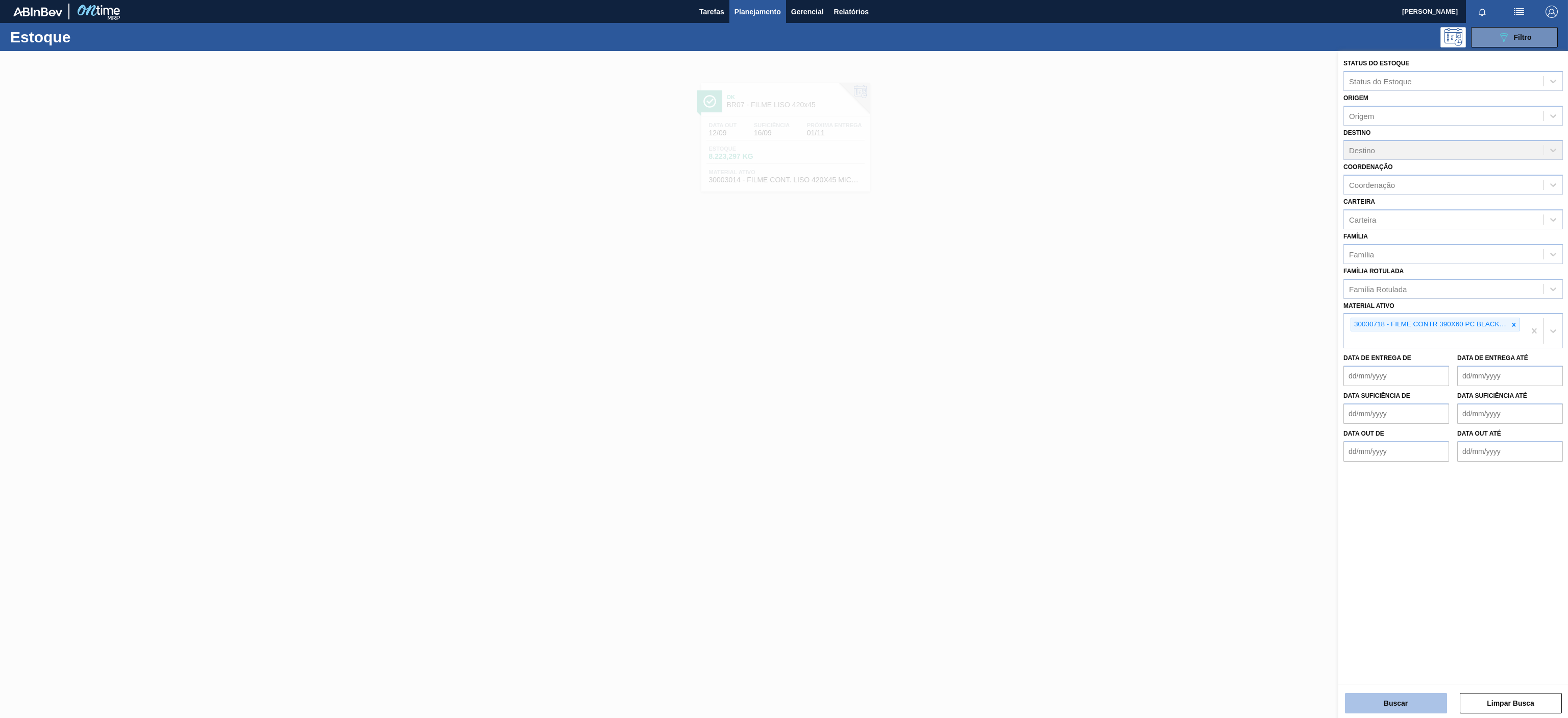
click at [1382, 712] on button "Buscar" at bounding box center [1396, 703] width 102 height 21
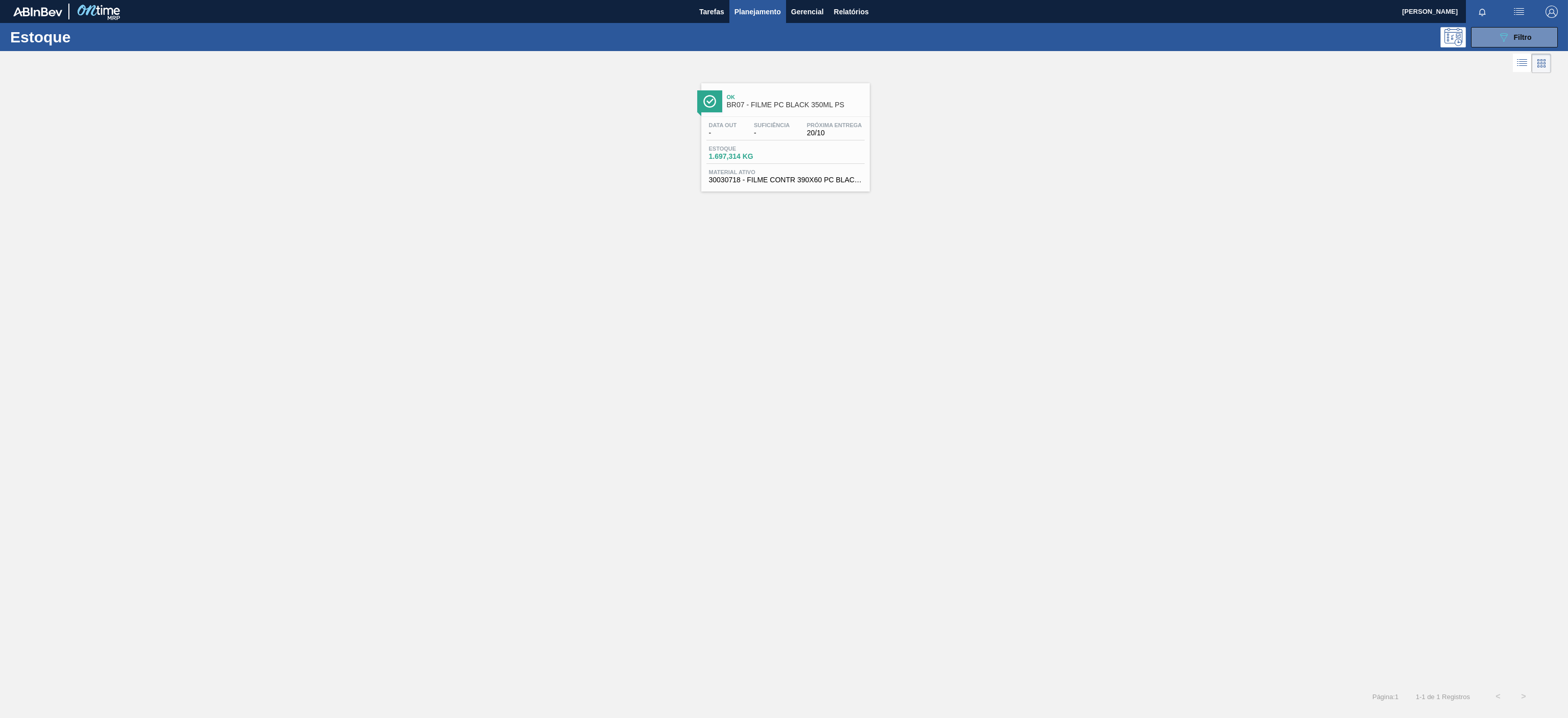
click at [824, 99] on span "Ok" at bounding box center [795, 97] width 138 height 6
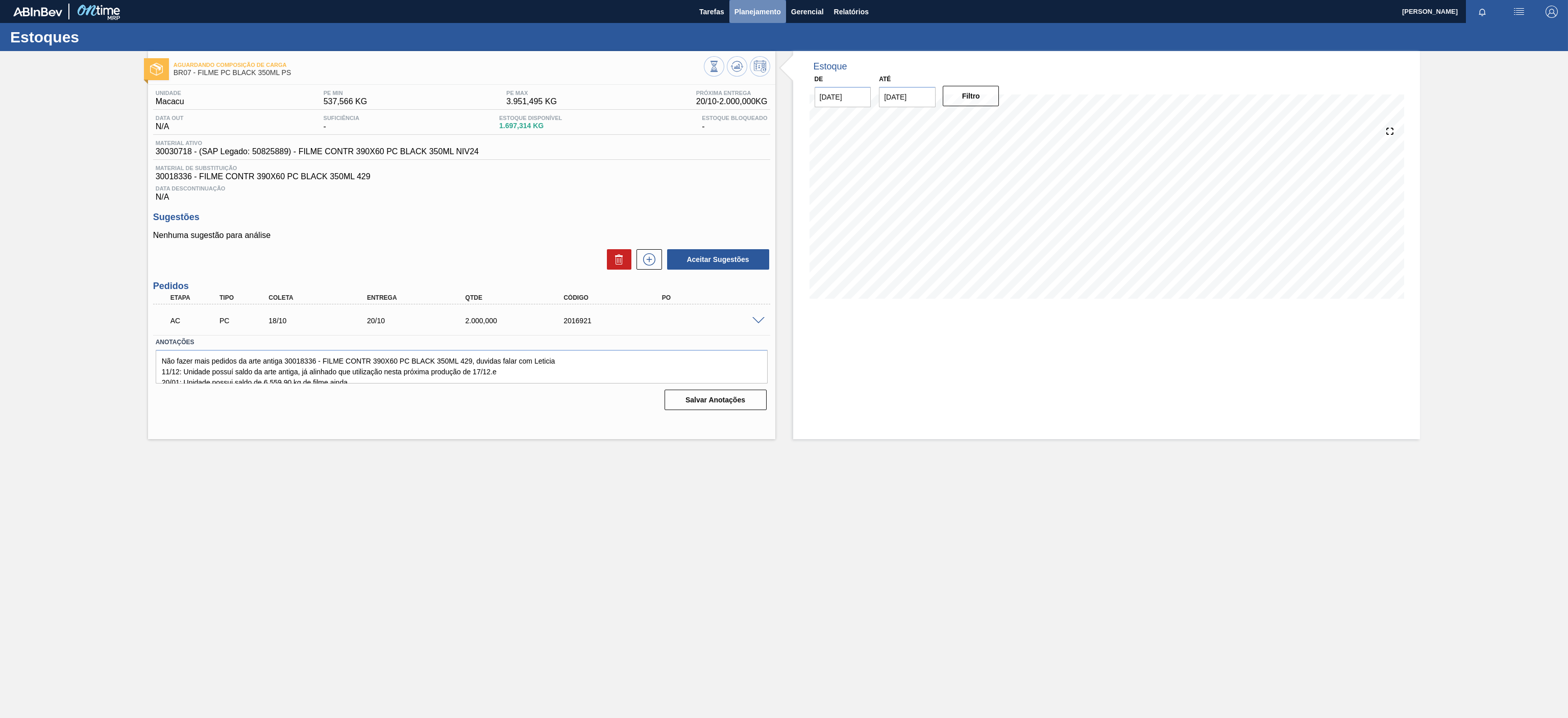
click at [750, 15] on span "Planejamento" at bounding box center [757, 11] width 47 height 12
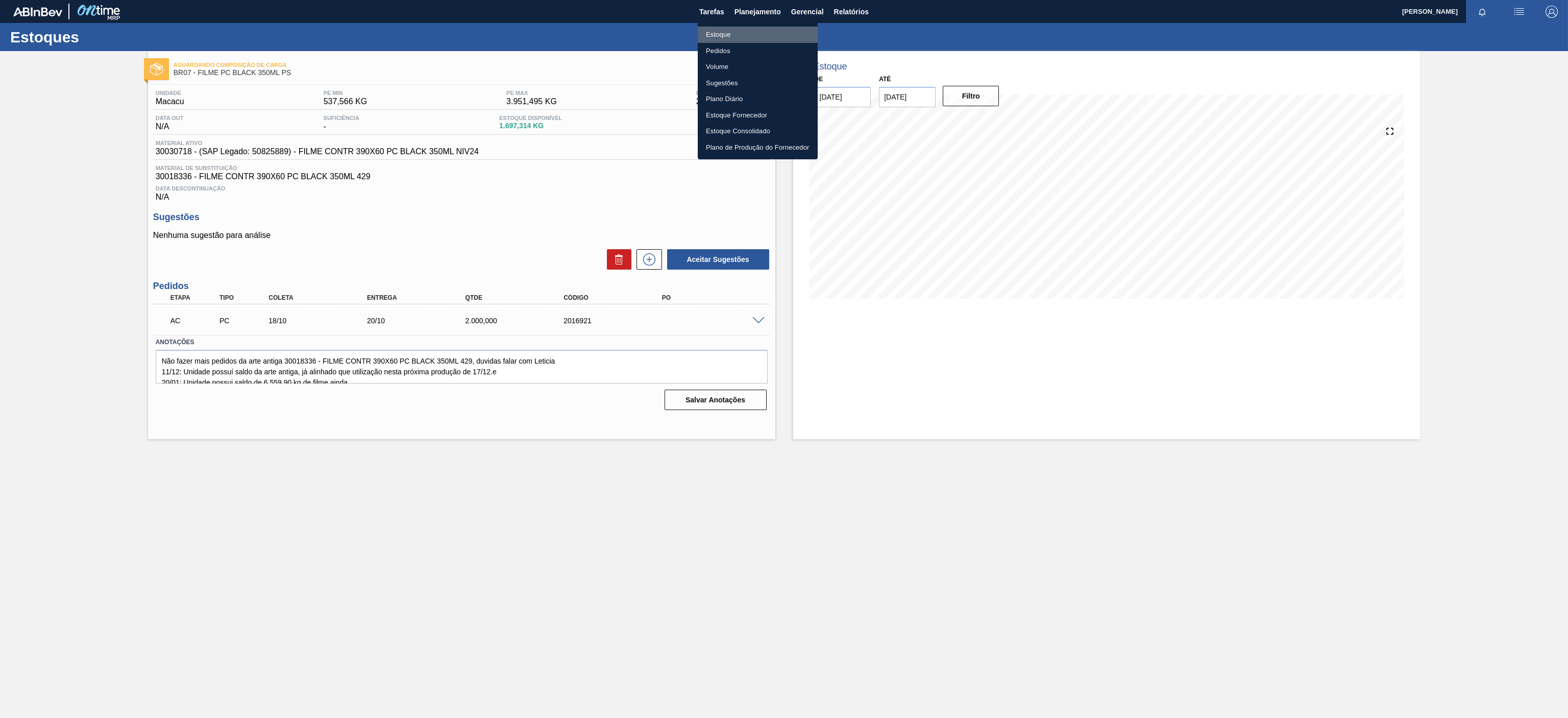
click at [753, 37] on li "Estoque" at bounding box center [757, 34] width 120 height 16
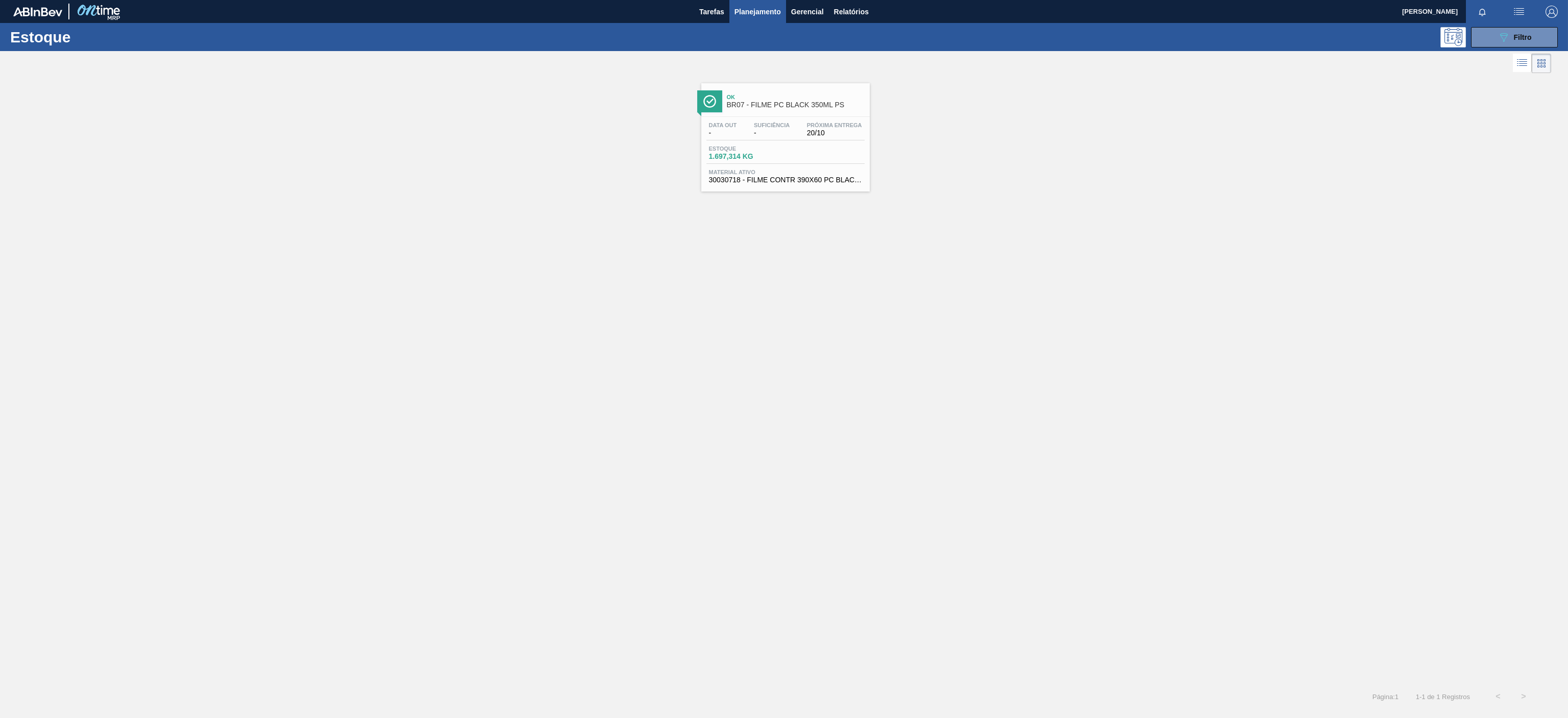
click at [794, 113] on div "Ok BR07 - FILME PC BLACK 350ML PS" at bounding box center [795, 102] width 138 height 23
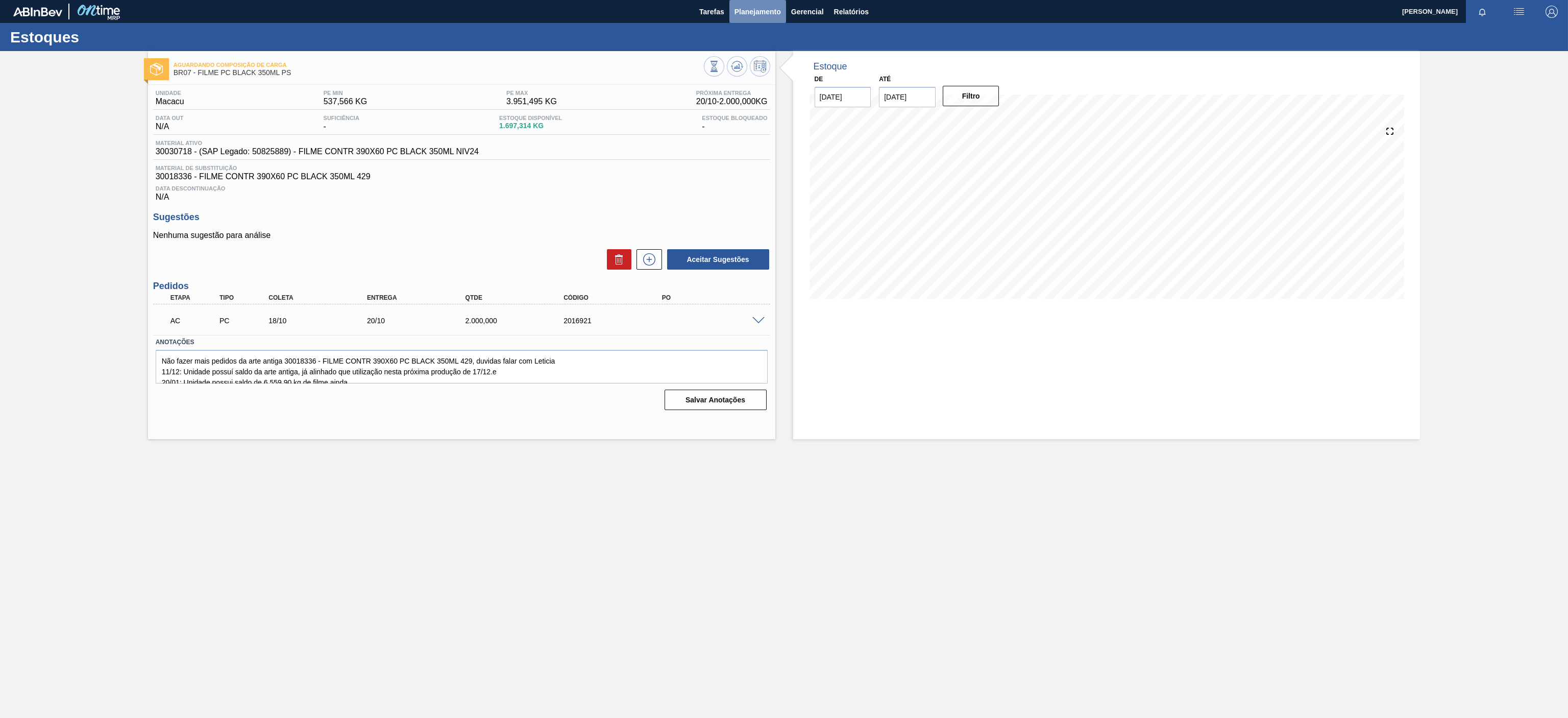
click at [734, 15] on span "Planejamento" at bounding box center [757, 11] width 47 height 12
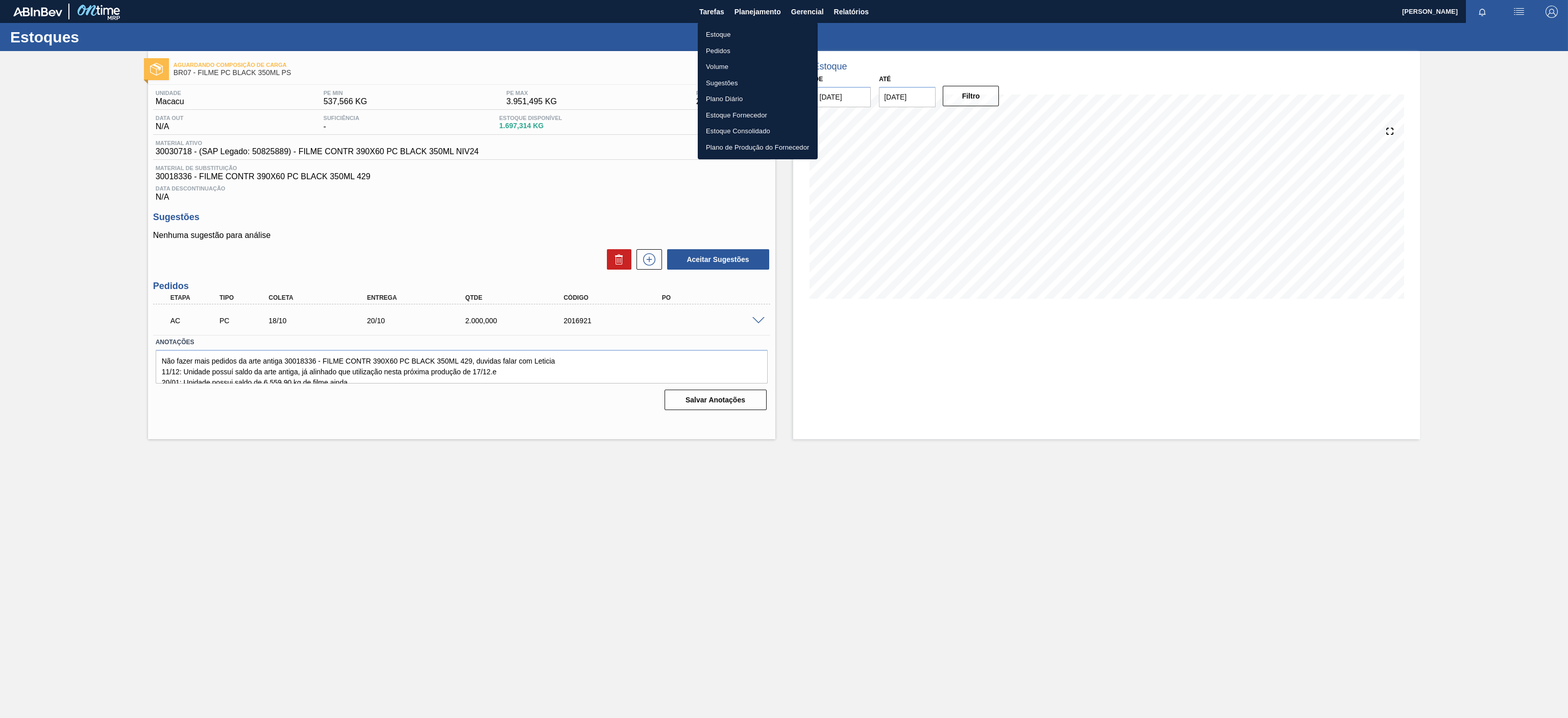
click at [730, 33] on li "Estoque" at bounding box center [757, 34] width 120 height 16
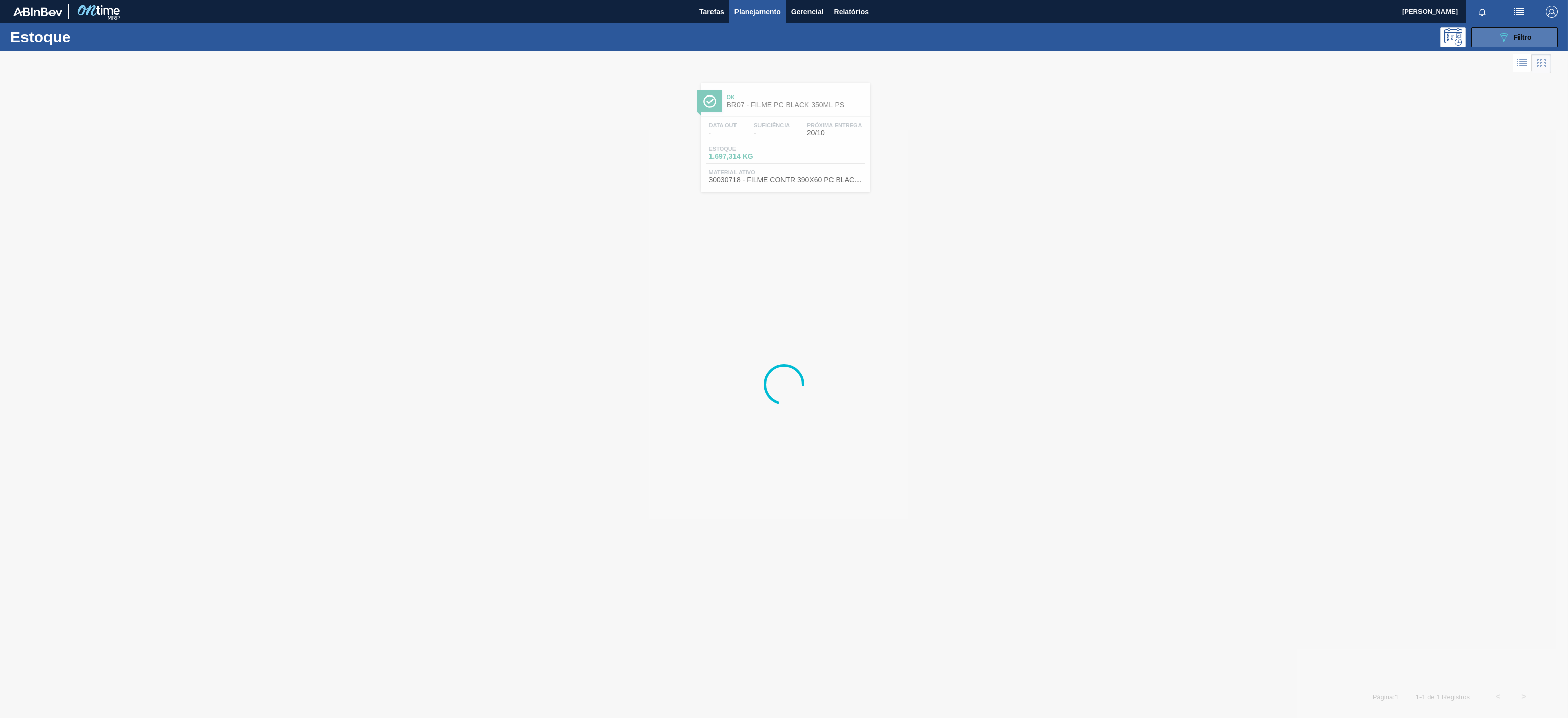
click at [1495, 43] on button "089F7B8B-B2A5-4AFE-B5C0-19BA573D28AC Filtro" at bounding box center [1515, 37] width 87 height 21
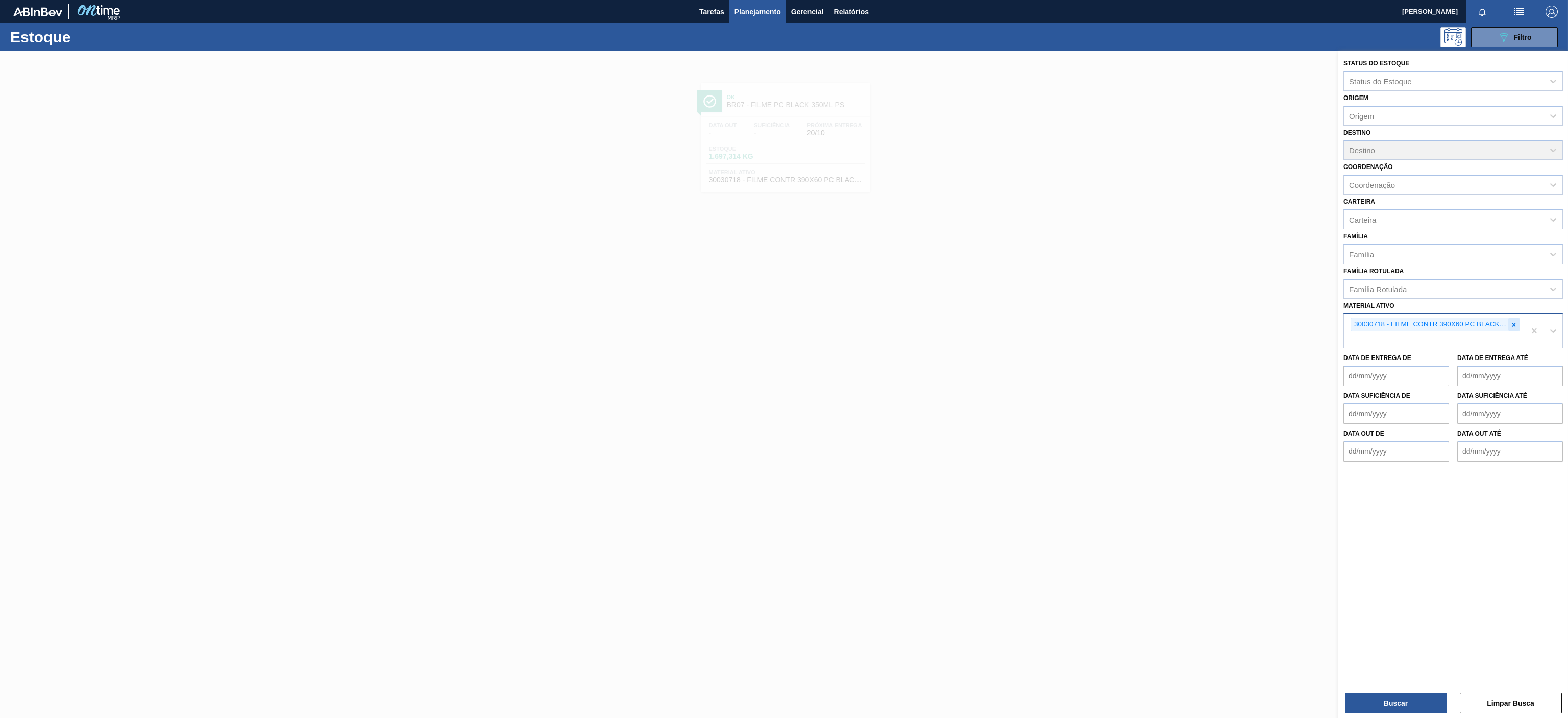
click at [1517, 329] on div at bounding box center [1514, 325] width 11 height 13
paste ativo "30003598"
type ativo "30003598"
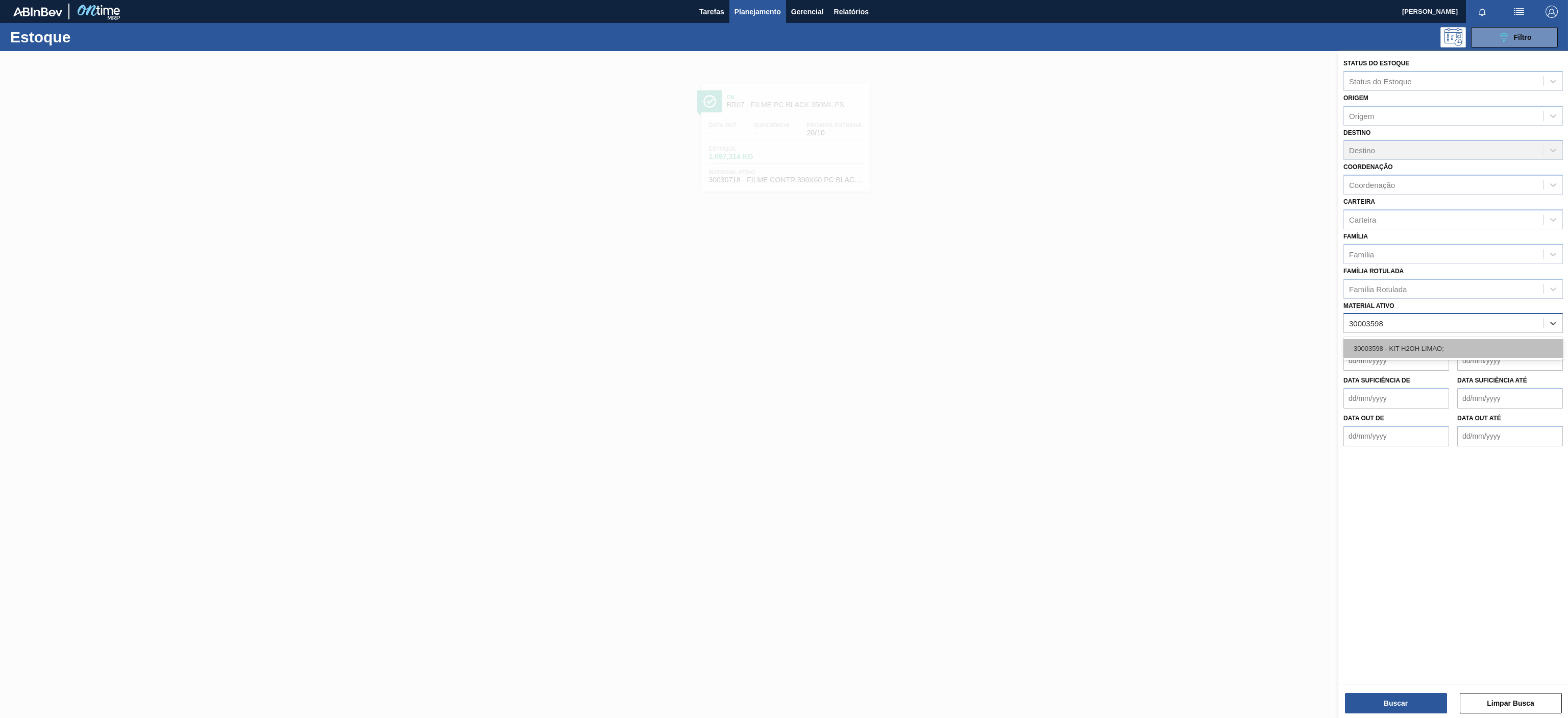
click at [1397, 348] on div "30003598 - KIT H2OH LIMAO;" at bounding box center [1453, 348] width 219 height 19
click at [1394, 700] on button "Buscar" at bounding box center [1396, 703] width 102 height 21
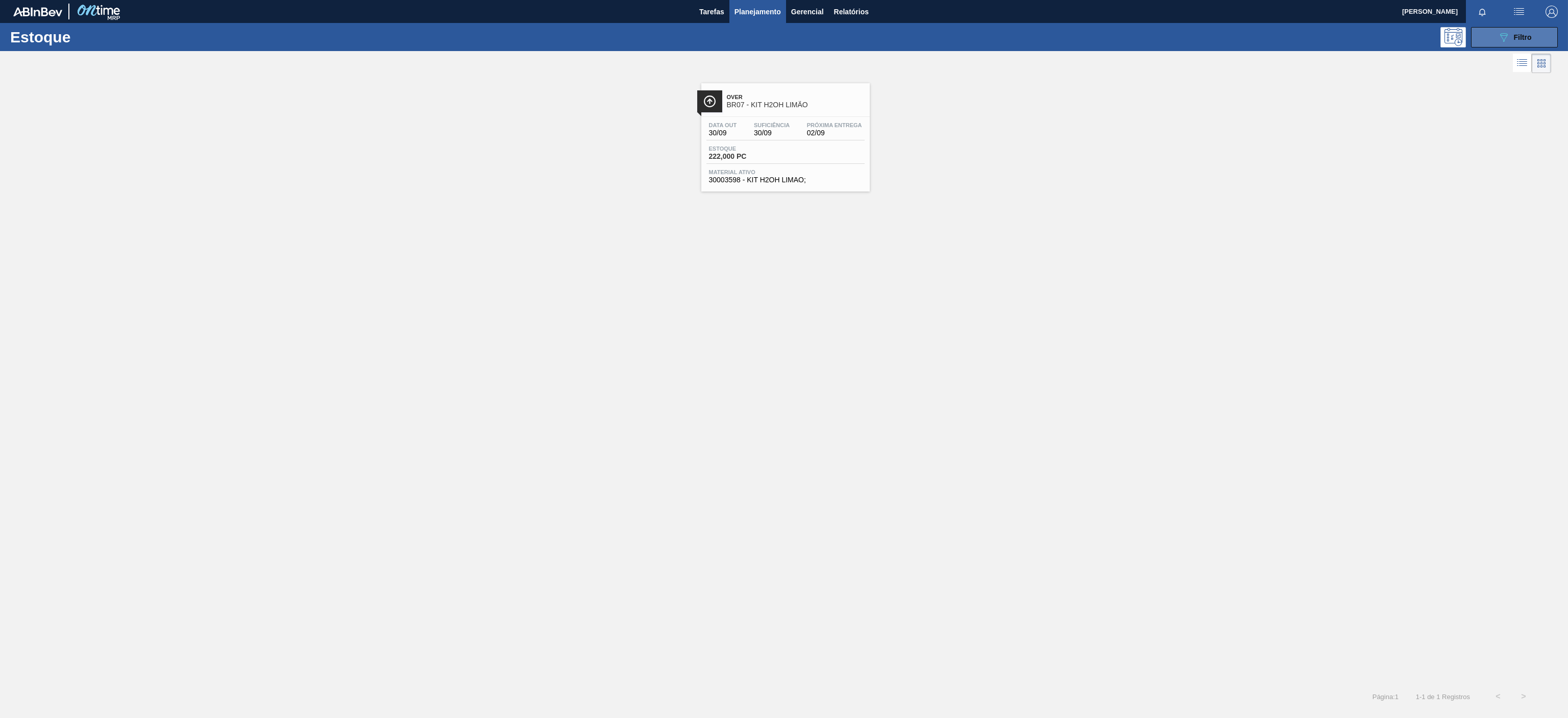
click at [1492, 40] on button "089F7B8B-B2A5-4AFE-B5C0-19BA573D28AC Filtro" at bounding box center [1515, 37] width 87 height 21
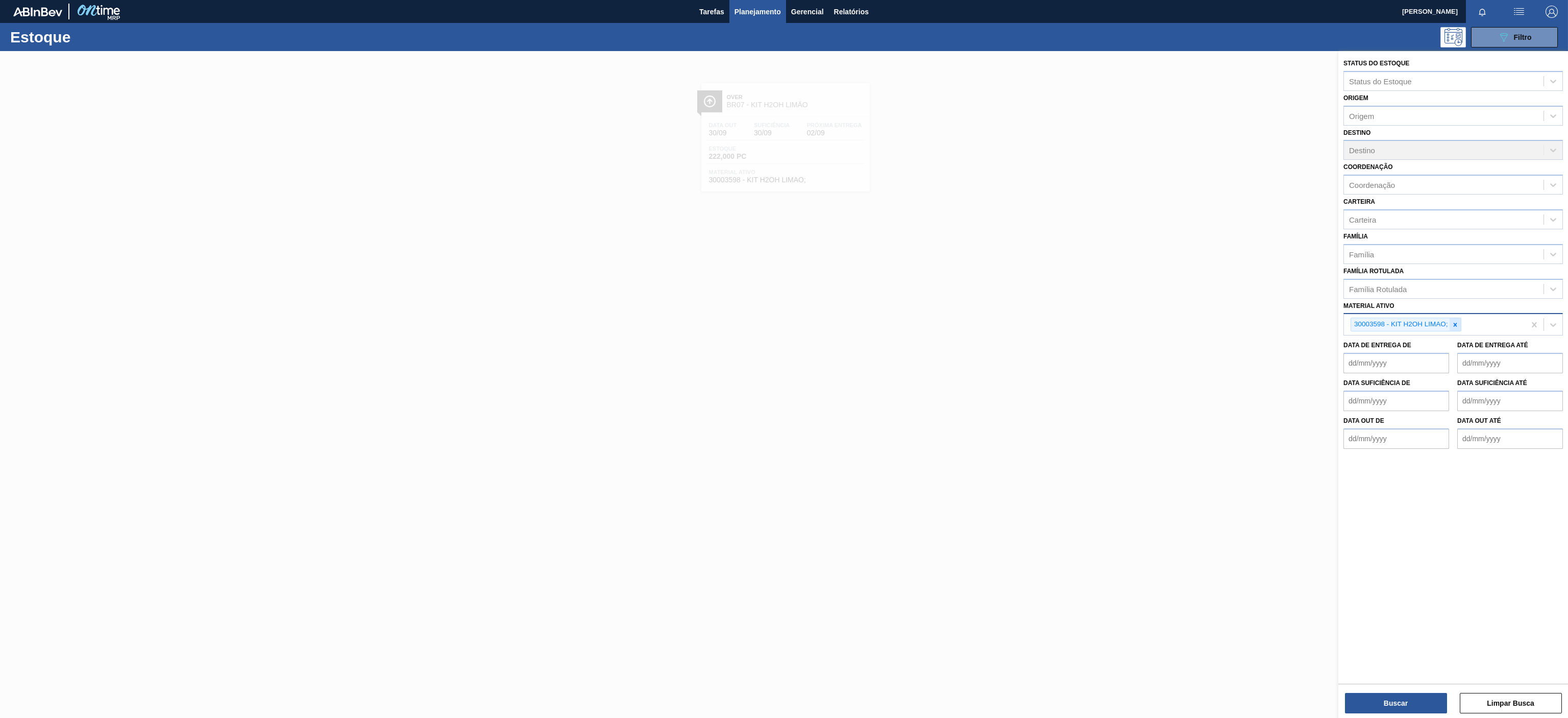
click at [1458, 322] on icon at bounding box center [1454, 325] width 7 height 7
paste ativo "30007206"
type ativo "30007206"
click at [1413, 352] on div "30007206 - PREFORMA 17,8G H2OH 100% RECICLADA" at bounding box center [1453, 348] width 219 height 19
click at [1406, 703] on button "Buscar" at bounding box center [1396, 703] width 102 height 21
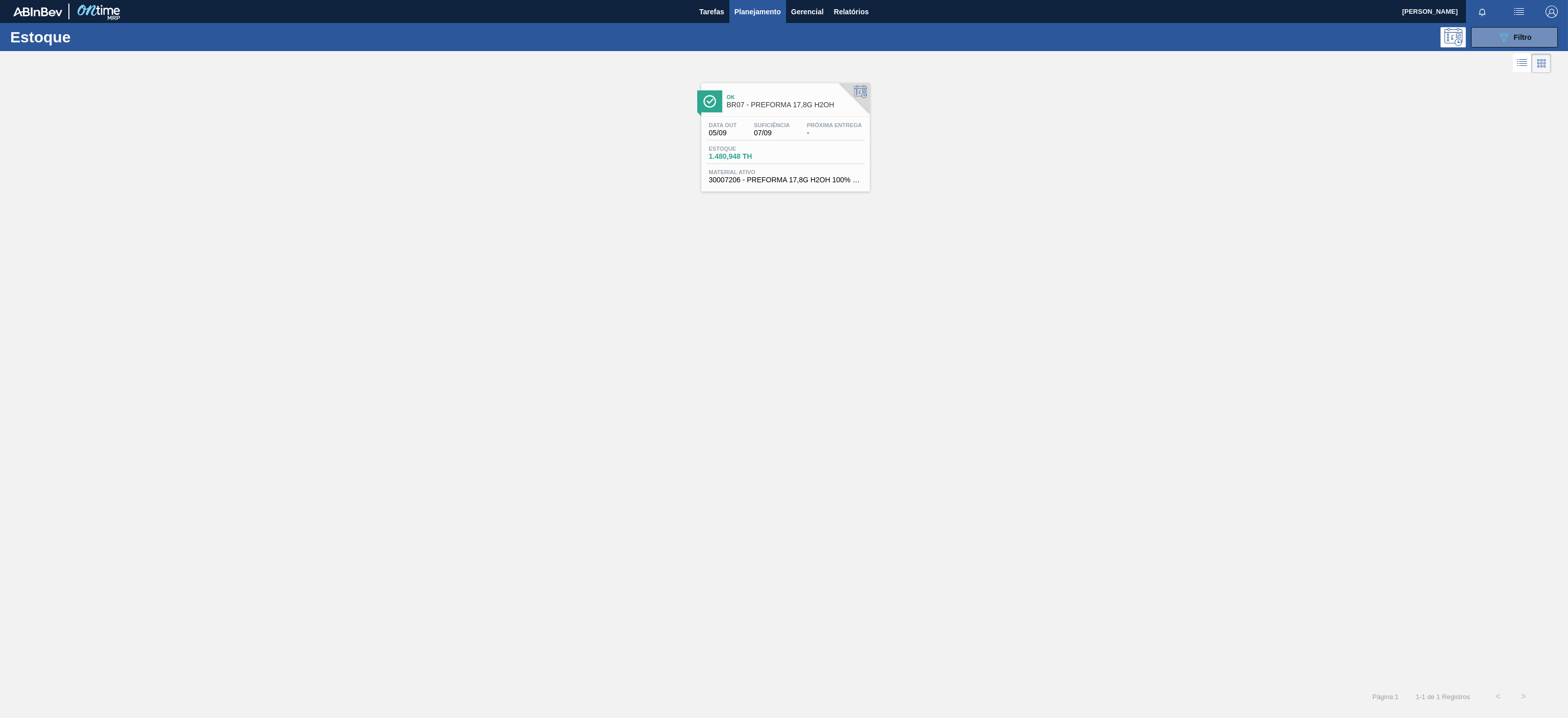
click at [812, 124] on span "Próxima Entrega" at bounding box center [834, 125] width 55 height 6
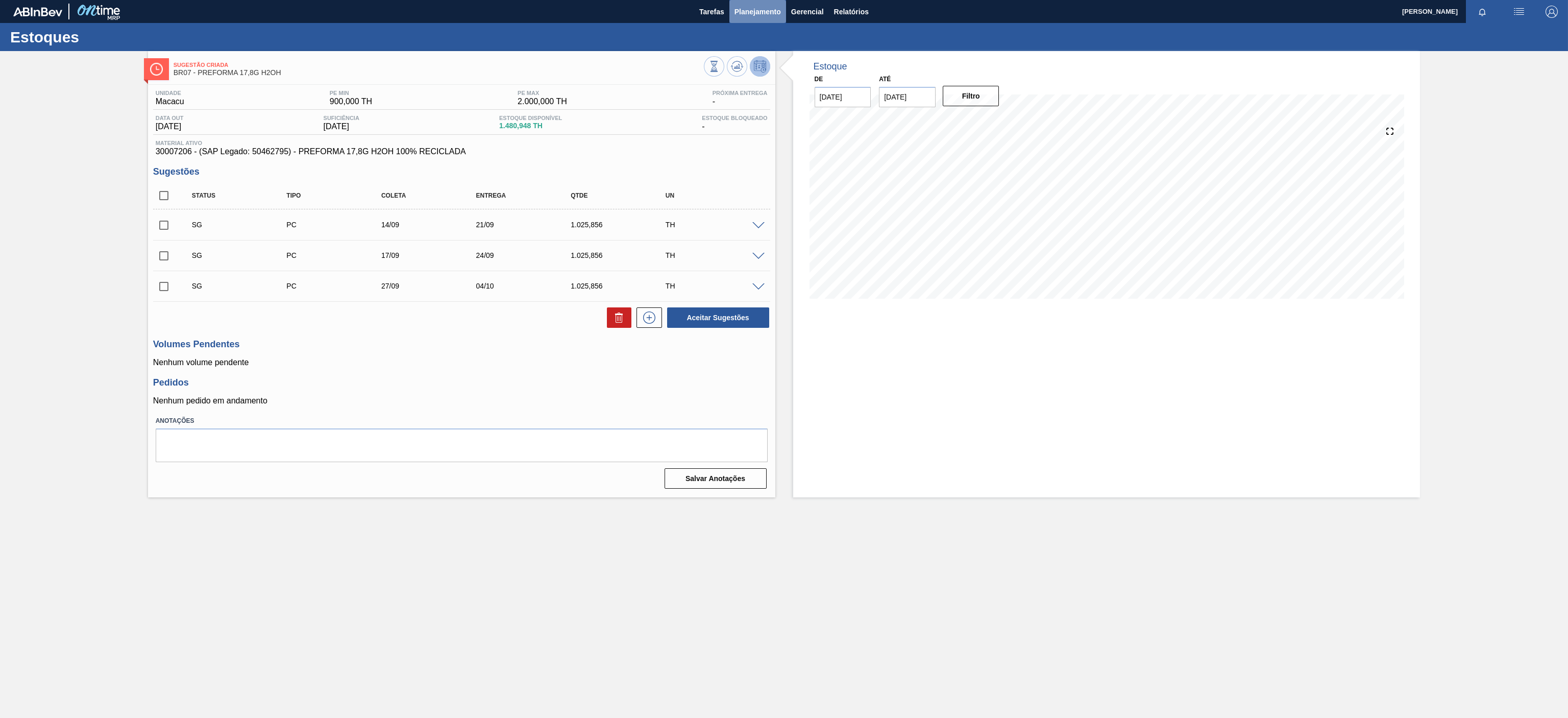
click at [763, 18] on button "Planejamento" at bounding box center [757, 11] width 56 height 23
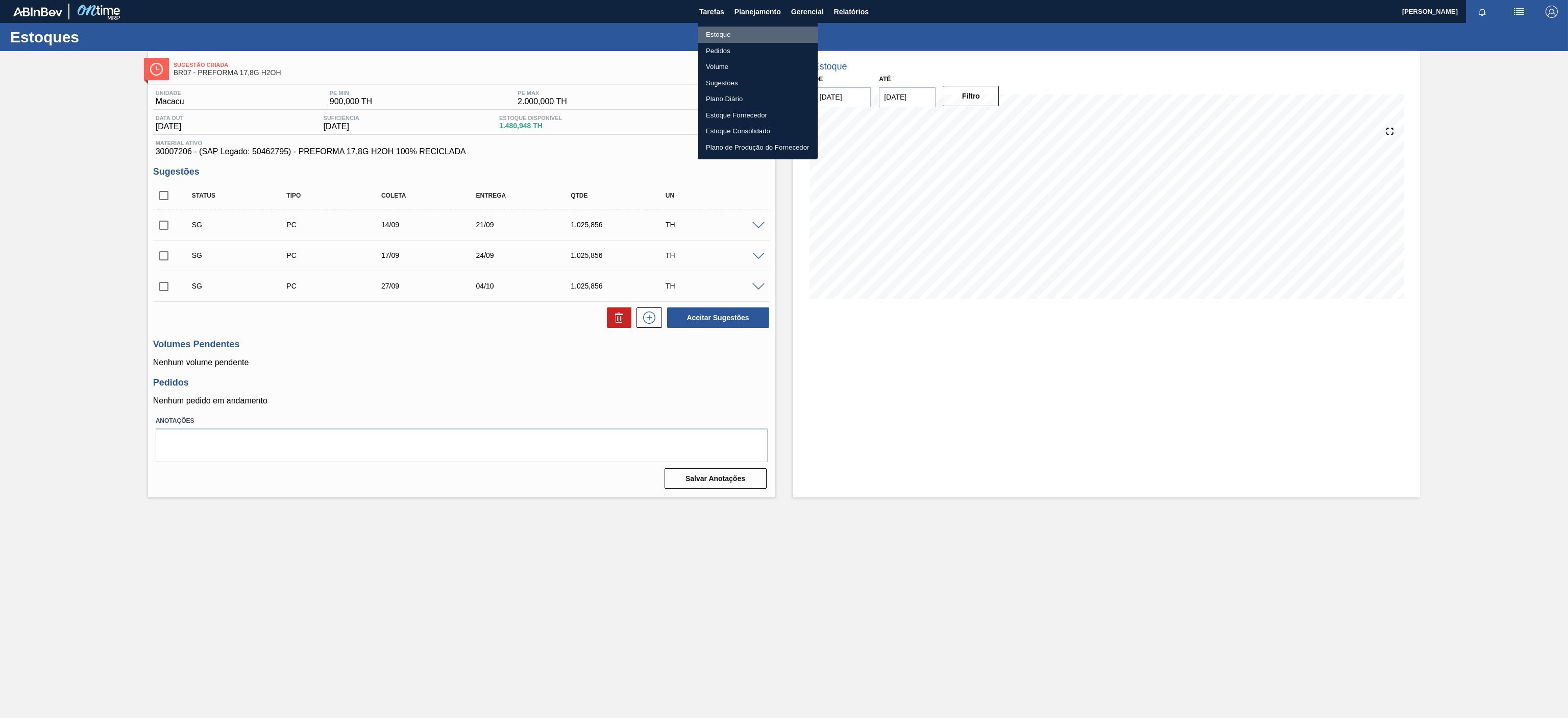
click at [718, 31] on li "Estoque" at bounding box center [757, 34] width 120 height 16
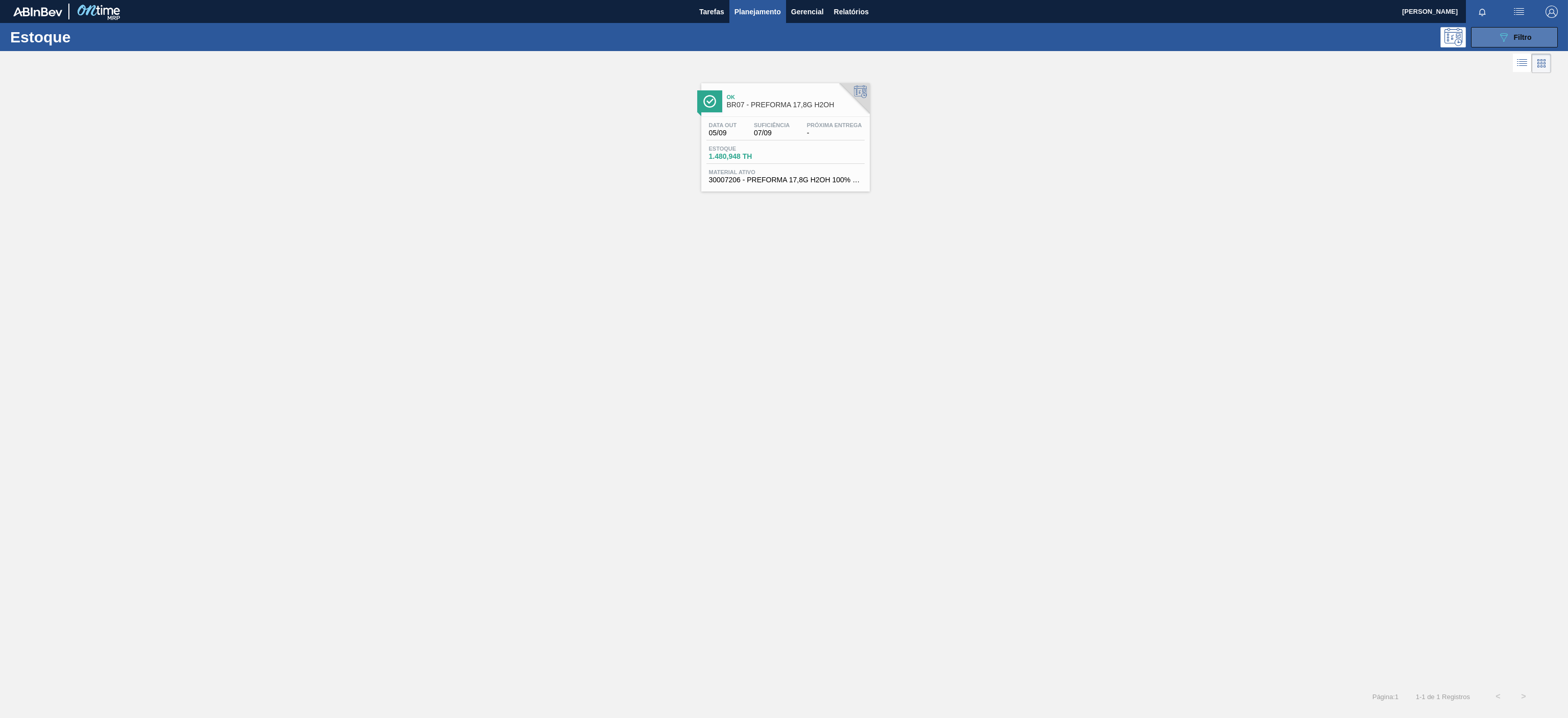
click at [1519, 36] on span "Filtro" at bounding box center [1522, 37] width 18 height 8
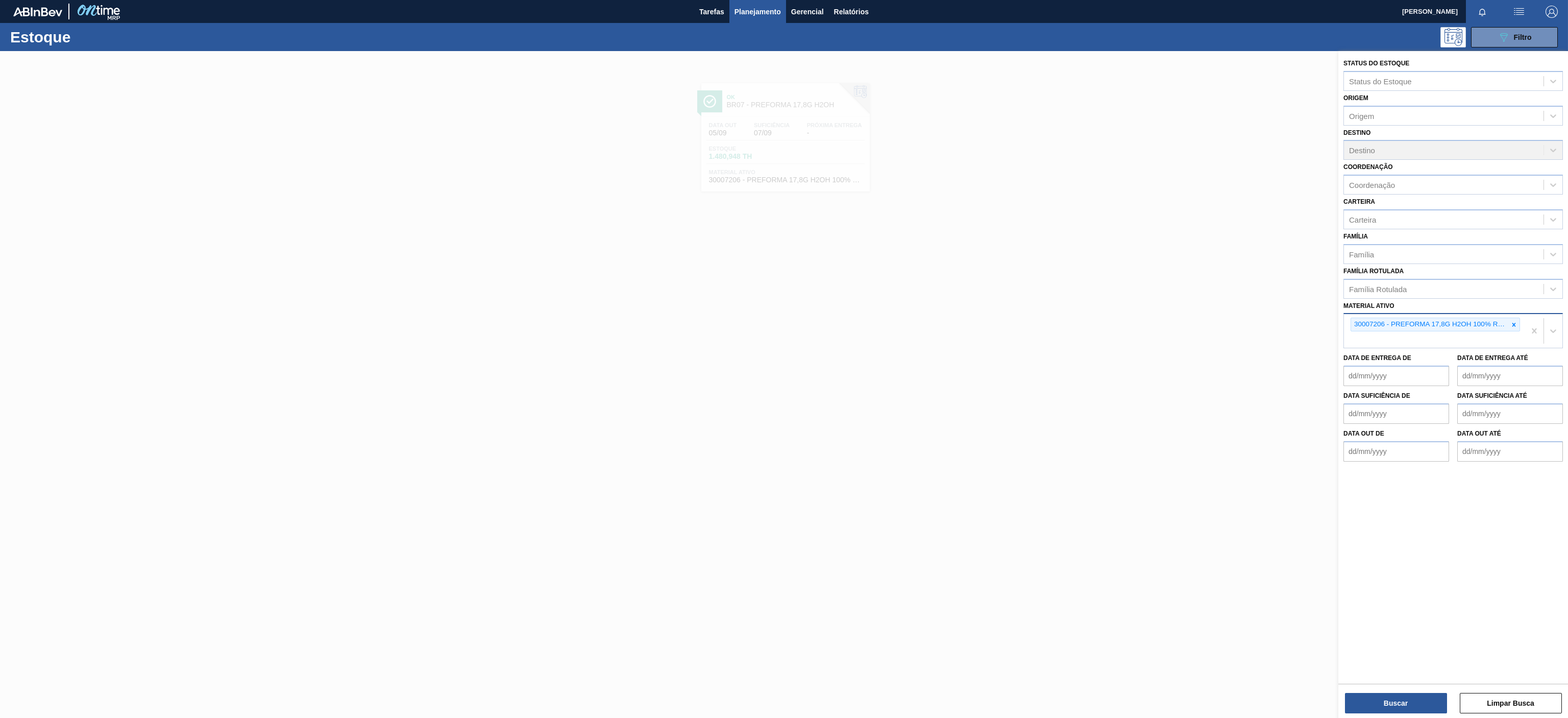
click at [1521, 325] on div "30007206 - PREFORMA 17,8G H2OH 100% RECICLADA" at bounding box center [1434, 331] width 181 height 34
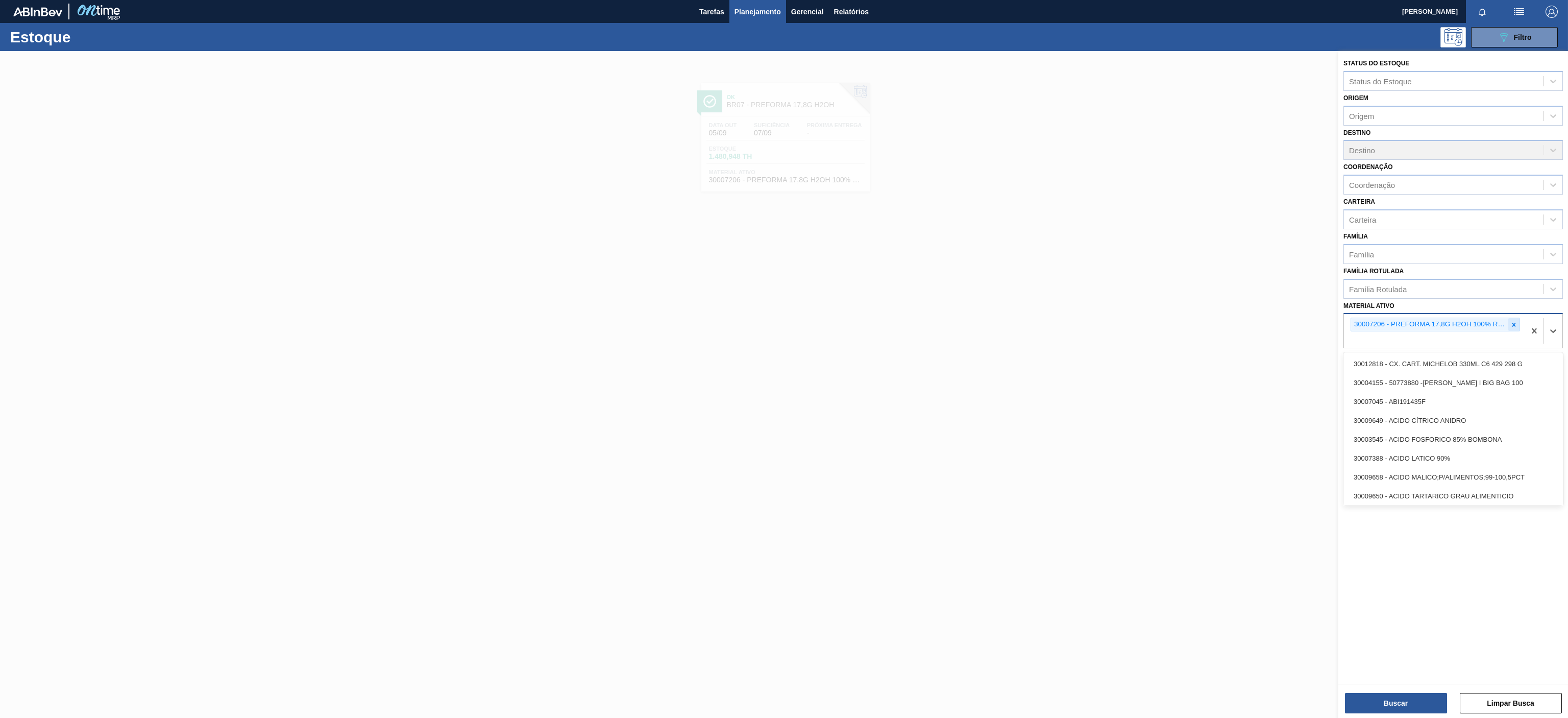
click at [1514, 322] on icon at bounding box center [1513, 325] width 7 height 7
paste ativo "30002702"
type ativo "30002702"
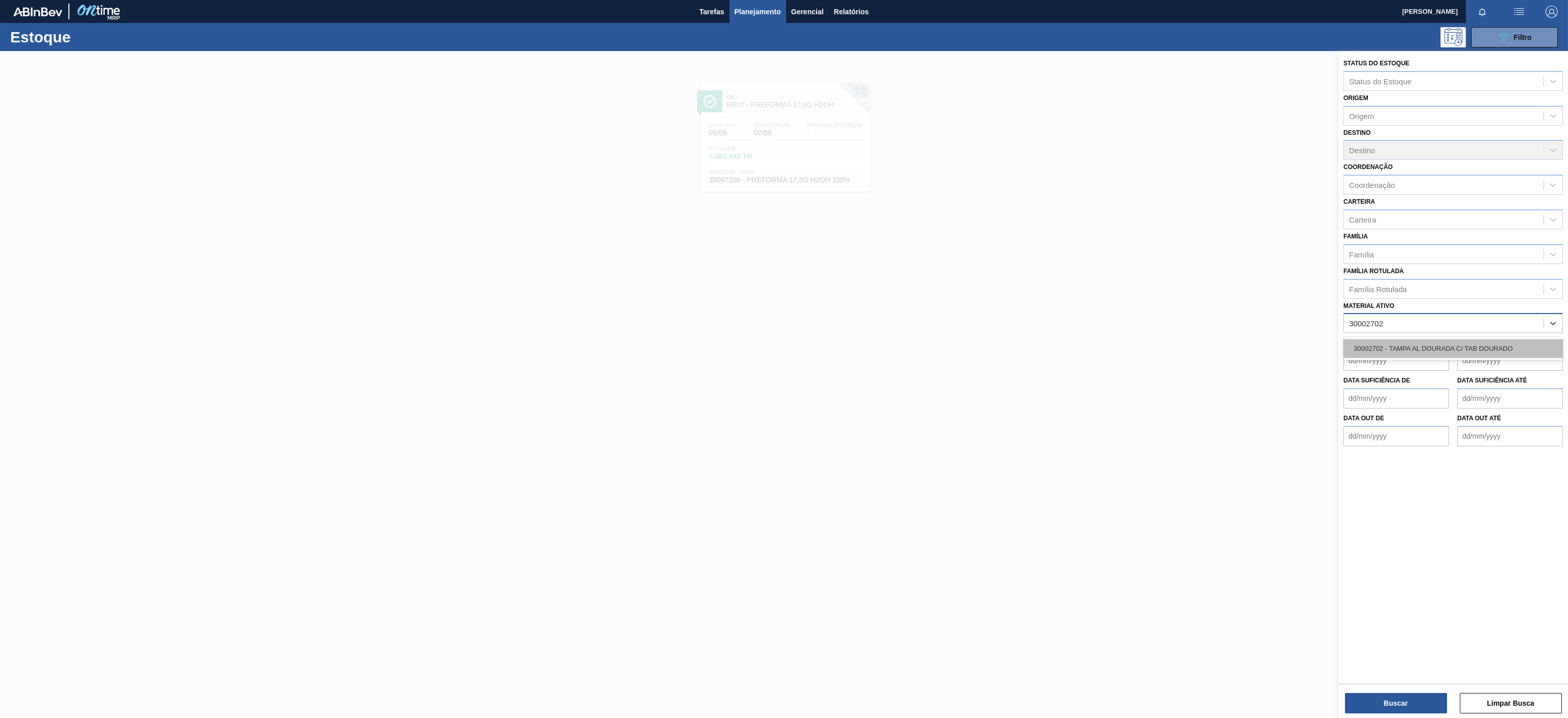
click at [1453, 354] on div "30002702 - TAMPA AL DOURADA C/ TAB DOURADO" at bounding box center [1453, 348] width 219 height 19
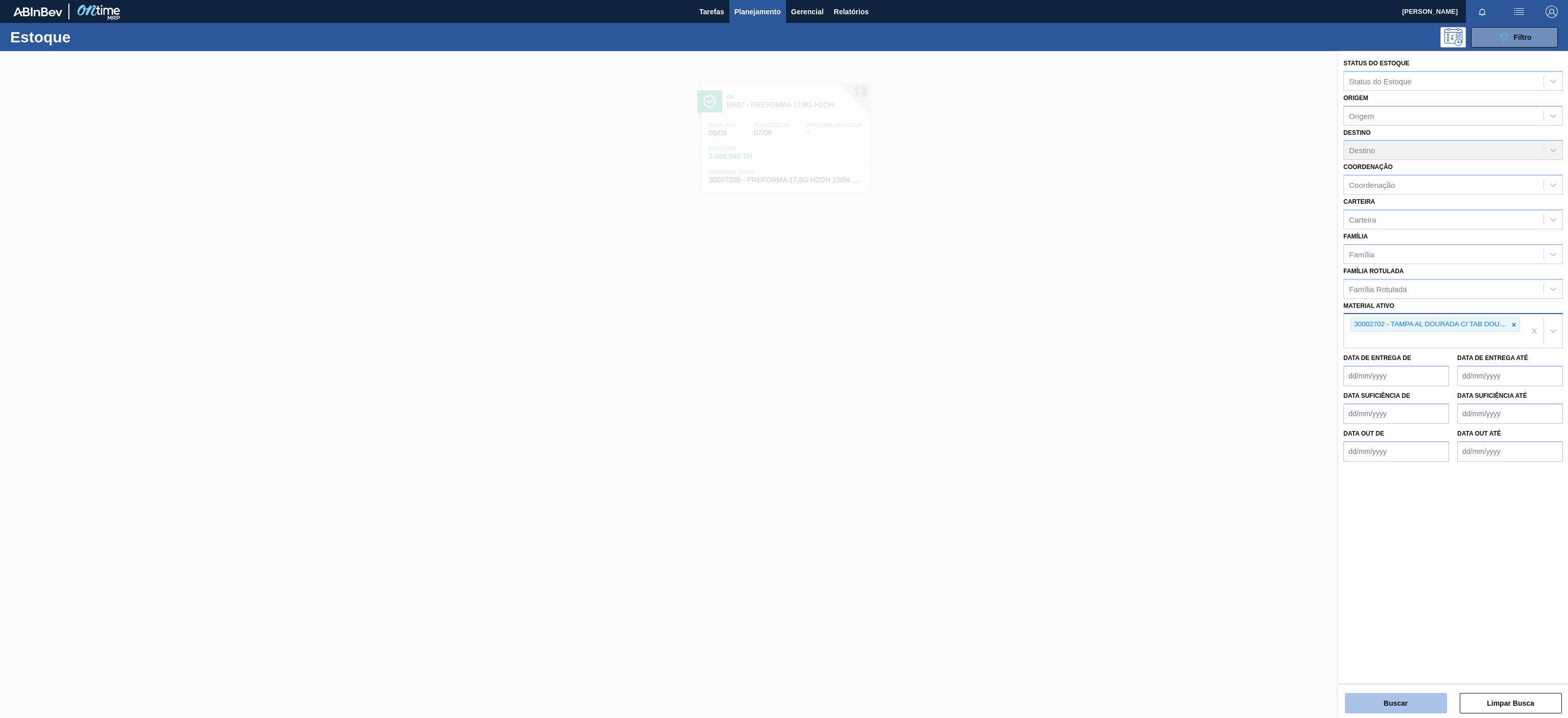
click at [1381, 702] on button "Buscar" at bounding box center [1396, 703] width 102 height 21
